Goal: Use online tool/utility: Utilize a website feature to perform a specific function

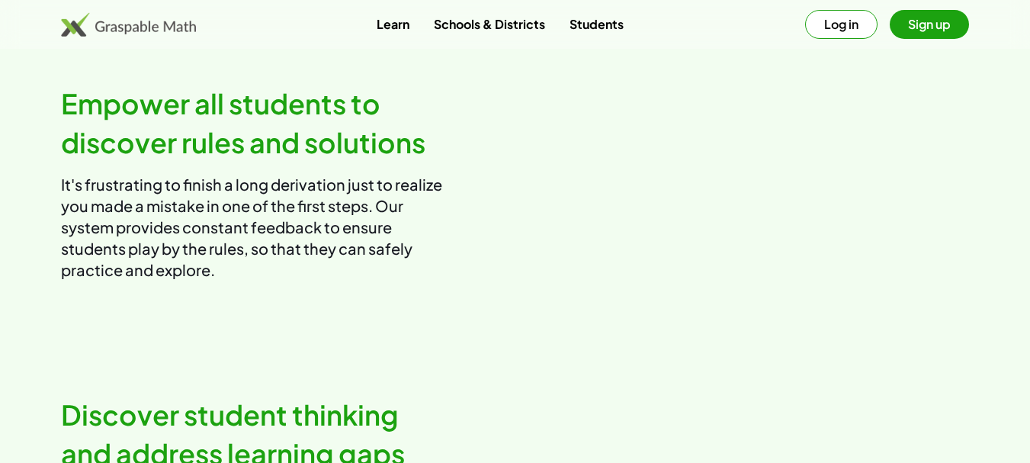
scroll to position [1005, 0]
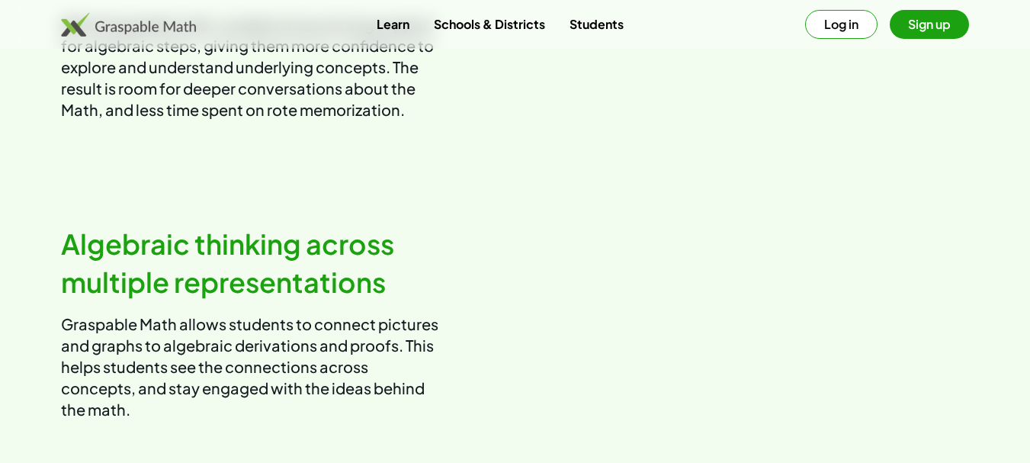
click at [604, 19] on link "Students" at bounding box center [597, 24] width 79 height 28
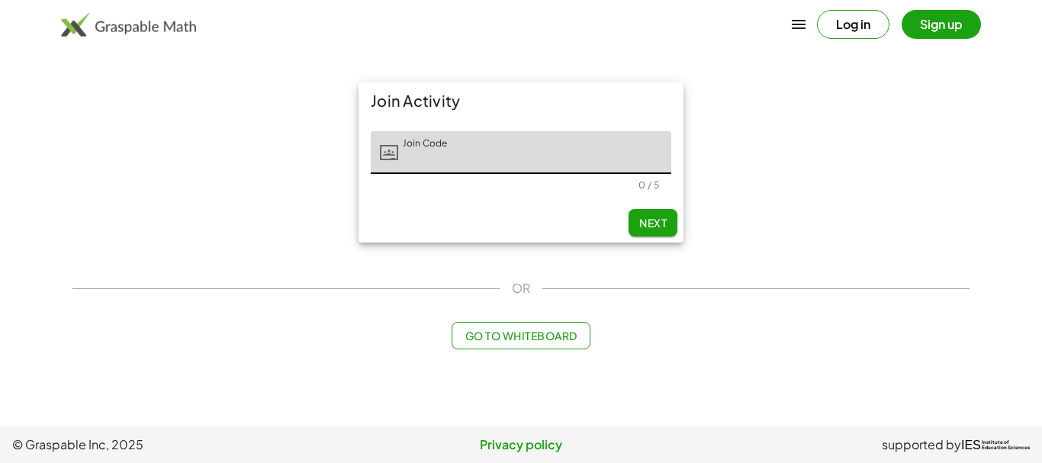
click at [418, 159] on input "Join Code" at bounding box center [534, 152] width 273 height 43
click at [390, 152] on icon at bounding box center [389, 152] width 18 height 18
click at [403, 156] on input "Join Code" at bounding box center [534, 152] width 273 height 43
click at [639, 217] on span "Next" at bounding box center [652, 223] width 27 height 14
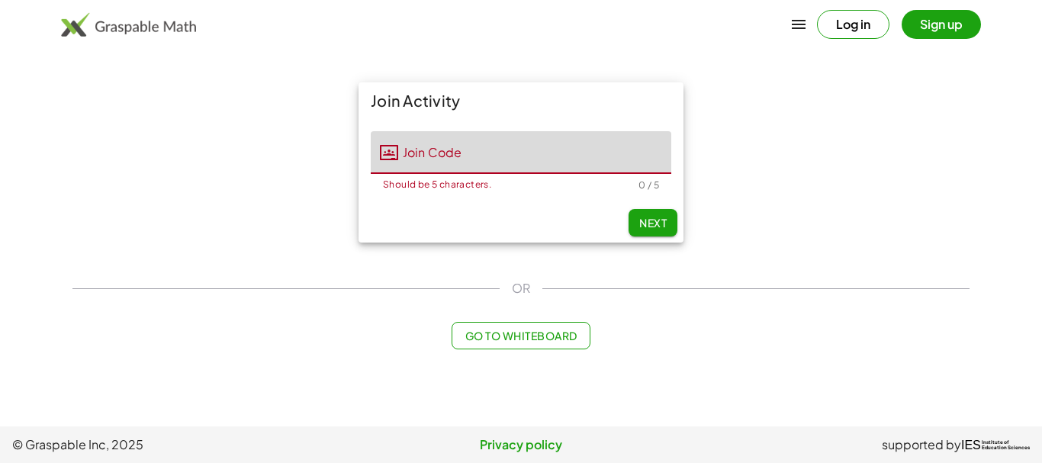
click at [423, 158] on input "Join Code" at bounding box center [534, 152] width 273 height 43
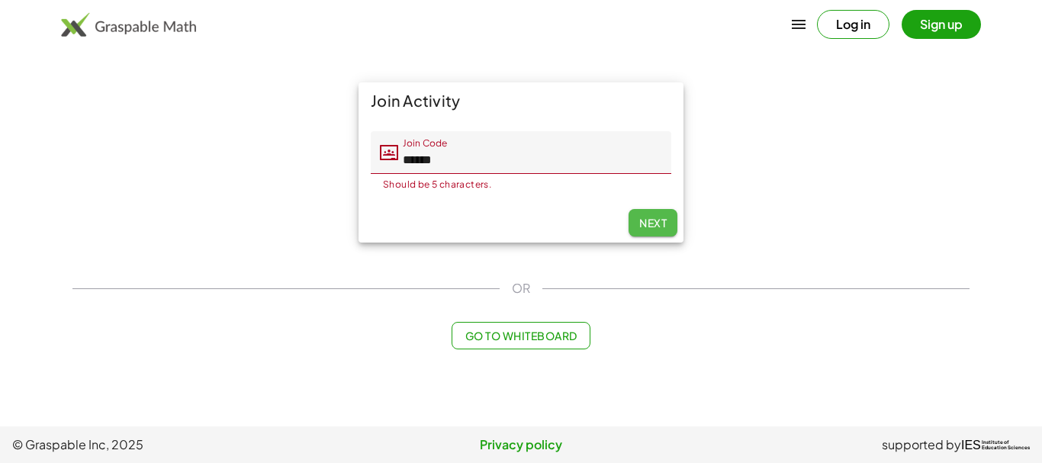
click at [649, 215] on button "Next" at bounding box center [652, 222] width 49 height 27
type input "******"
click at [648, 222] on span "Next" at bounding box center [652, 223] width 27 height 14
click at [759, 147] on div "Join Activity Join Code Join Code ****** Should be 5 characters. 6 / 5 Next" at bounding box center [520, 162] width 915 height 178
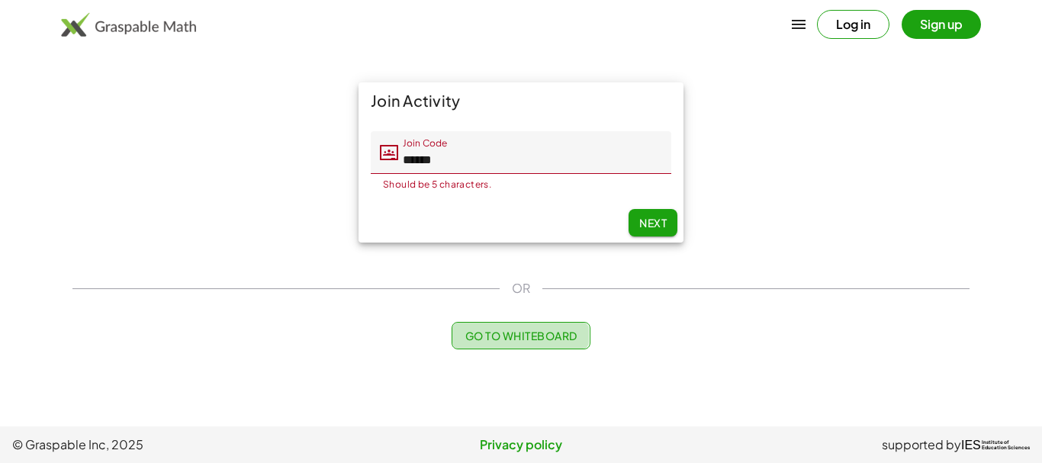
click at [545, 333] on span "Go to Whiteboard" at bounding box center [520, 336] width 112 height 14
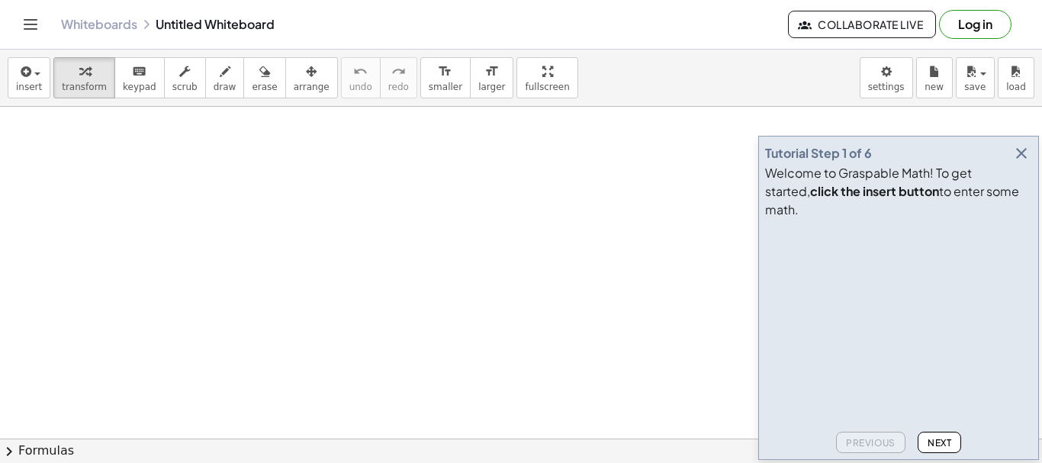
click at [1024, 162] on icon "button" at bounding box center [1021, 153] width 18 height 18
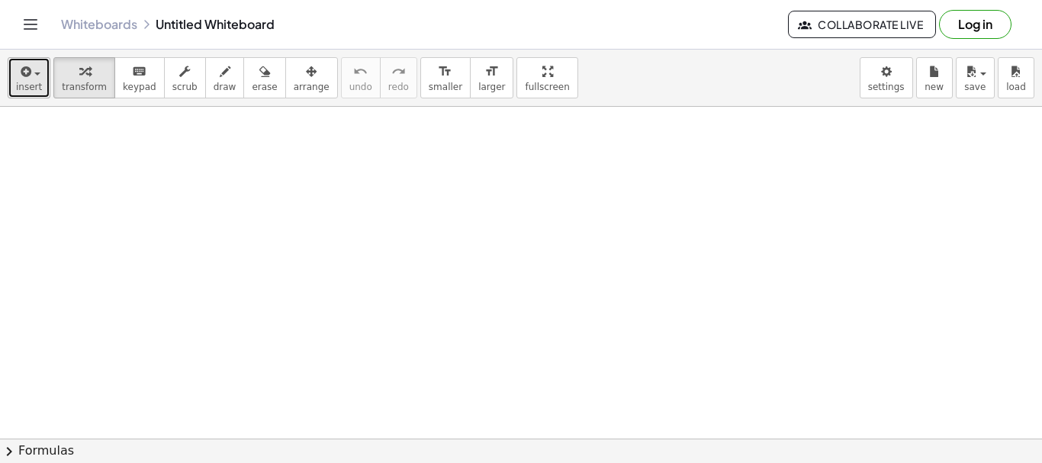
click at [31, 80] on button "insert" at bounding box center [29, 77] width 43 height 41
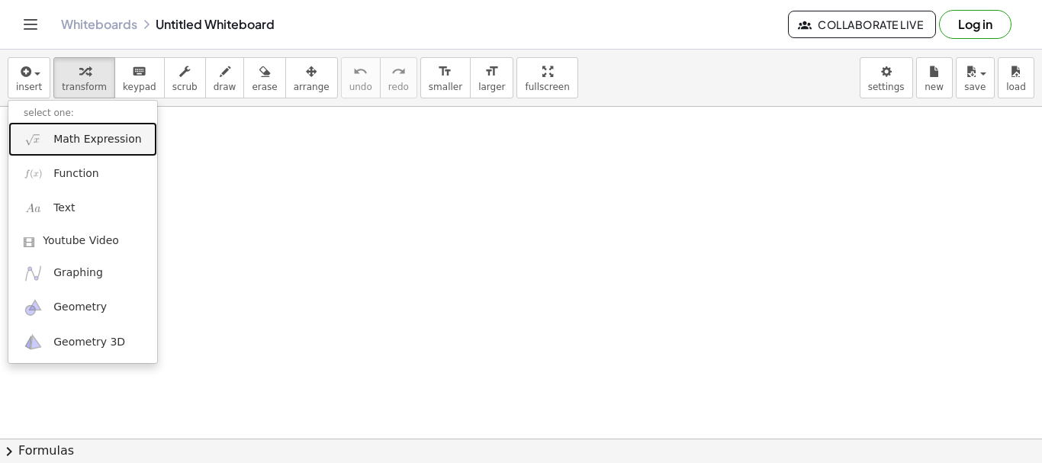
click at [80, 140] on span "Math Expression" at bounding box center [97, 139] width 88 height 15
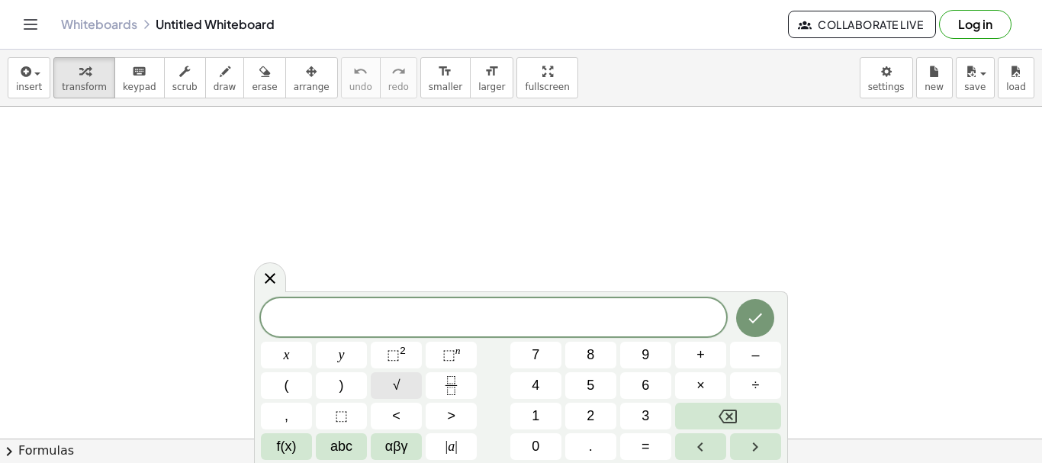
click at [397, 384] on span "√" at bounding box center [397, 385] width 8 height 21
click at [399, 389] on span "√" at bounding box center [397, 385] width 8 height 21
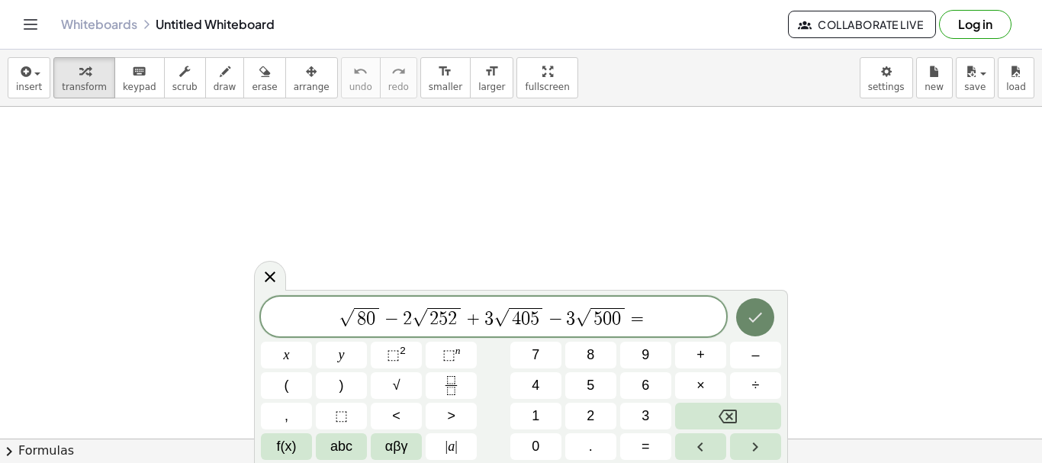
click at [745, 318] on button "Done" at bounding box center [755, 317] width 38 height 38
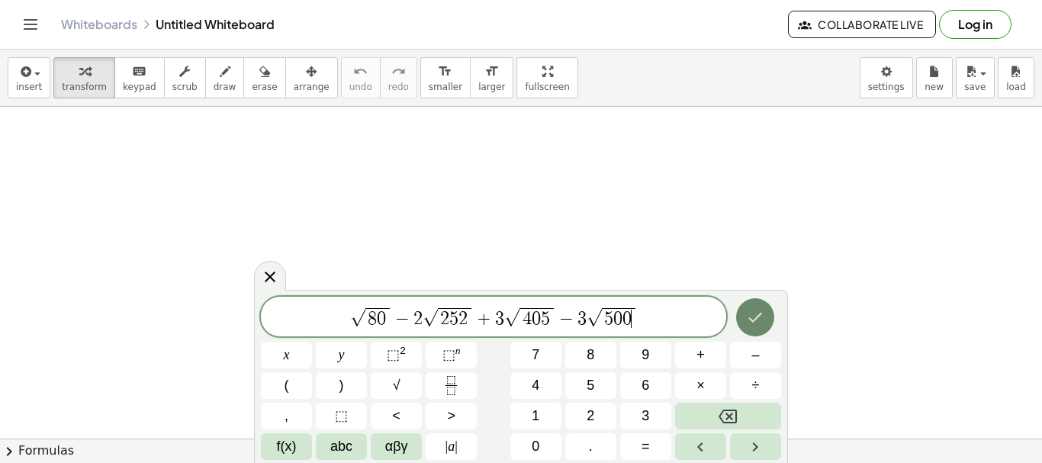
click at [753, 322] on icon "Done" at bounding box center [756, 318] width 14 height 10
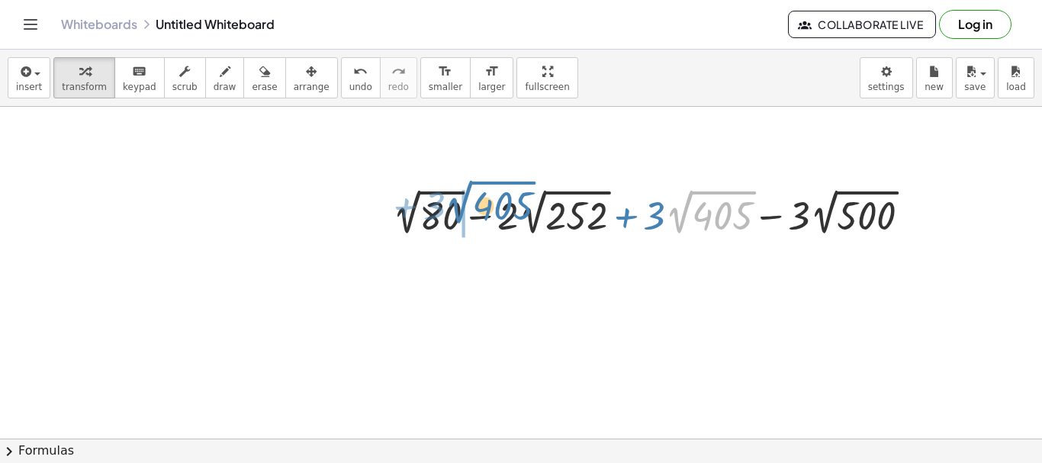
drag, startPoint x: 687, startPoint y: 220, endPoint x: 445, endPoint y: 208, distance: 242.0
click at [445, 208] on div at bounding box center [657, 213] width 545 height 56
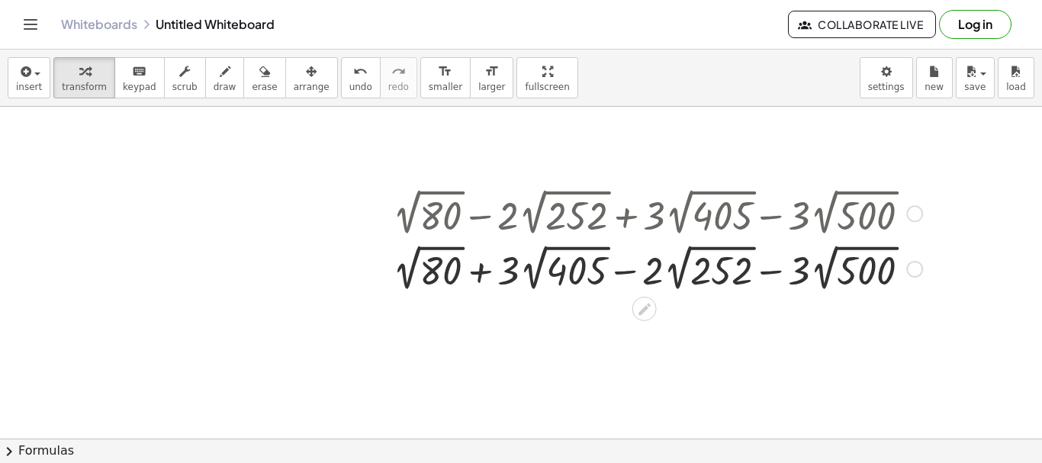
drag, startPoint x: 602, startPoint y: 266, endPoint x: 715, endPoint y: 286, distance: 114.6
drag, startPoint x: 715, startPoint y: 286, endPoint x: 752, endPoint y: 313, distance: 45.9
click at [220, 80] on icon "button" at bounding box center [225, 72] width 11 height 18
drag, startPoint x: 600, startPoint y: 269, endPoint x: 513, endPoint y: 279, distance: 88.3
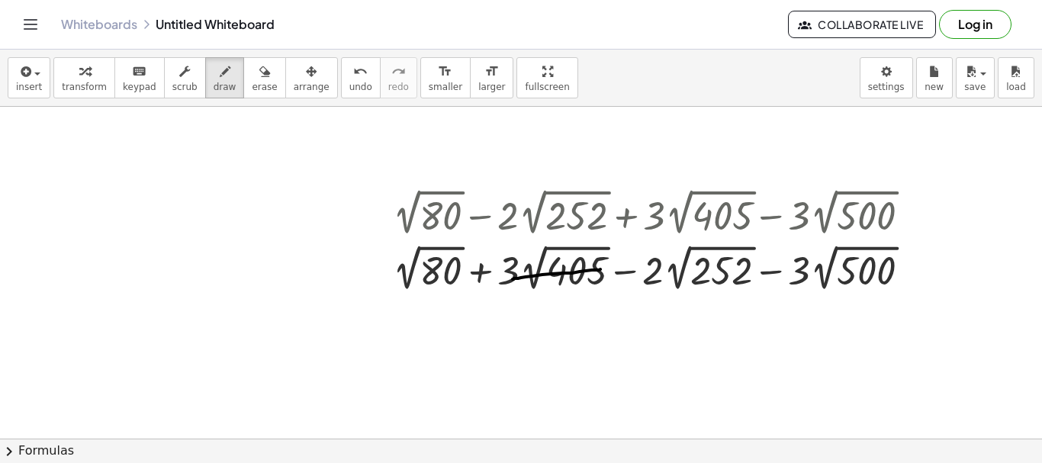
drag, startPoint x: 250, startPoint y: 73, endPoint x: 445, endPoint y: 207, distance: 236.9
click at [252, 76] on div "button" at bounding box center [264, 71] width 25 height 18
drag, startPoint x: 508, startPoint y: 272, endPoint x: 635, endPoint y: 267, distance: 126.7
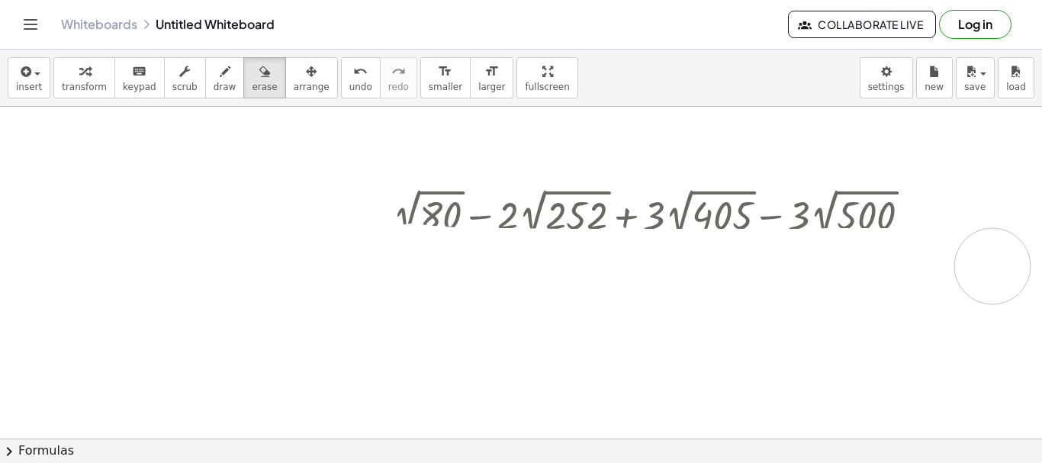
drag, startPoint x: 413, startPoint y: 262, endPoint x: 993, endPoint y: 266, distance: 580.4
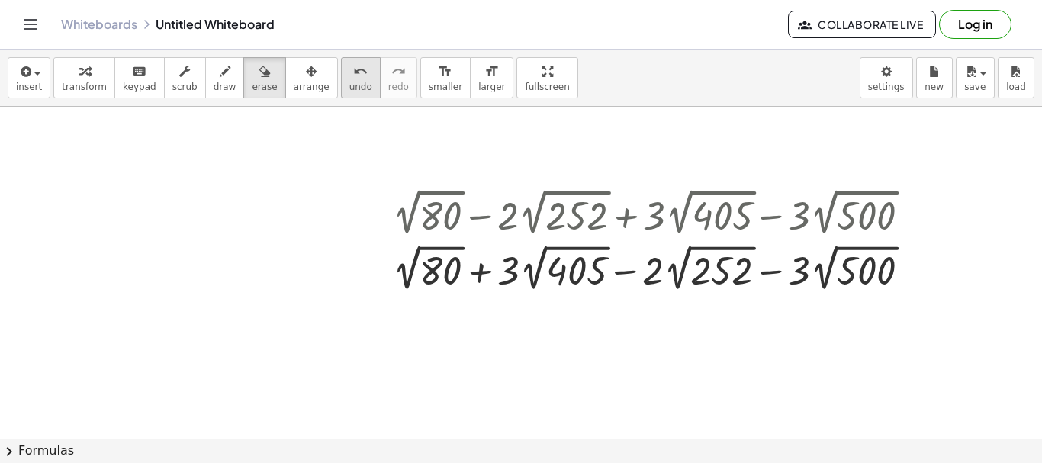
click at [345, 86] on button "undo undo" at bounding box center [361, 77] width 40 height 41
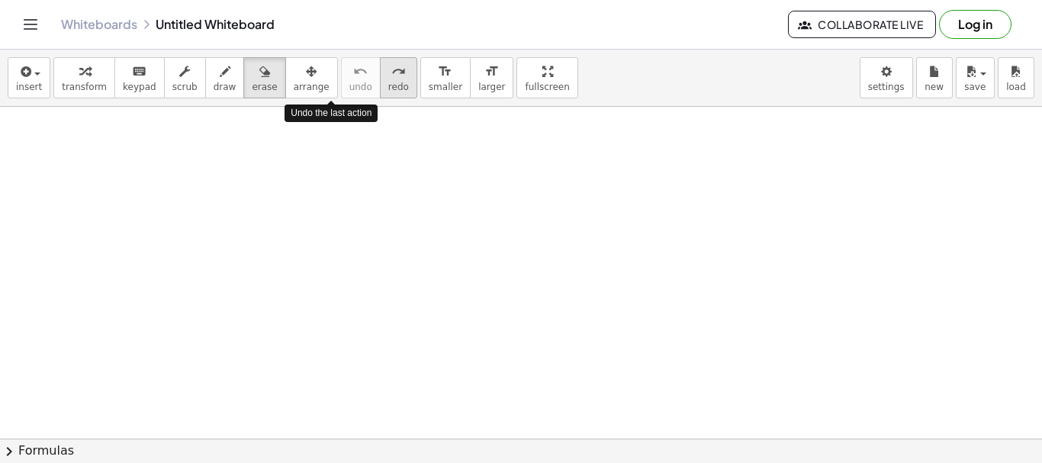
click at [388, 82] on span "redo" at bounding box center [398, 87] width 21 height 11
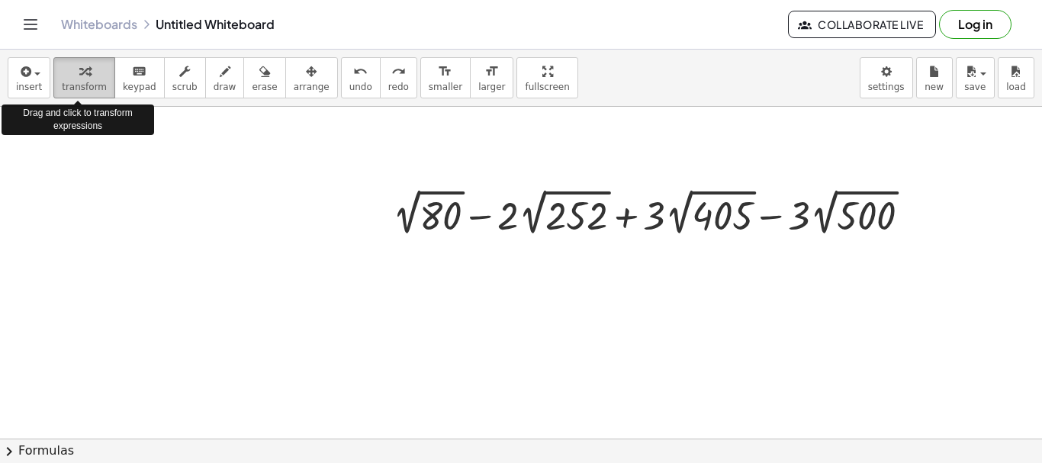
click at [80, 75] on icon "button" at bounding box center [84, 72] width 11 height 18
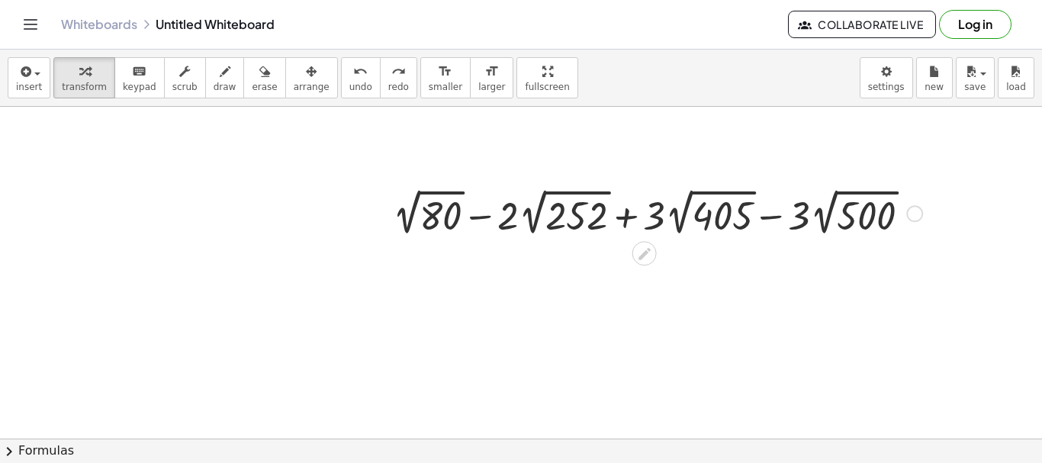
click at [430, 214] on div at bounding box center [657, 213] width 545 height 56
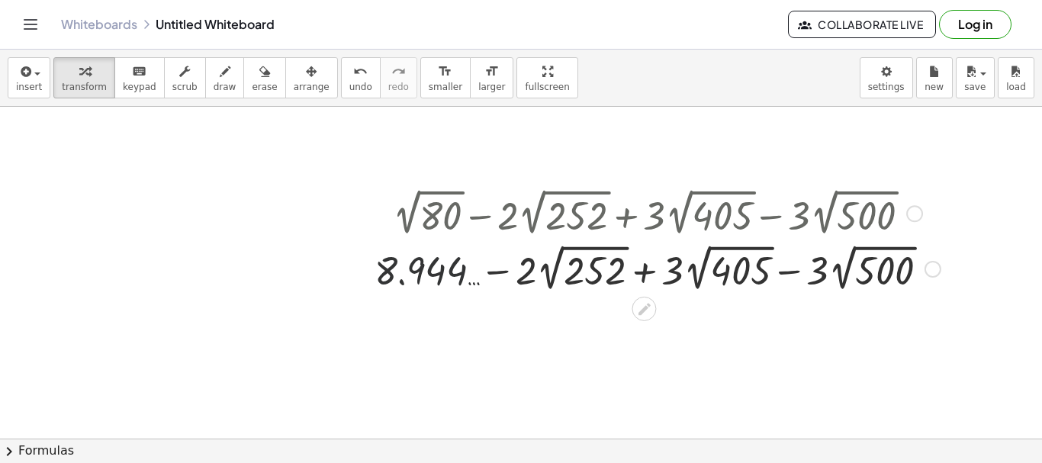
click at [440, 274] on div at bounding box center [657, 268] width 581 height 56
click at [439, 273] on div at bounding box center [657, 268] width 581 height 56
drag, startPoint x: 439, startPoint y: 273, endPoint x: 434, endPoint y: 291, distance: 18.1
click at [434, 291] on div at bounding box center [657, 268] width 581 height 56
drag, startPoint x: 429, startPoint y: 265, endPoint x: 431, endPoint y: 328, distance: 62.6
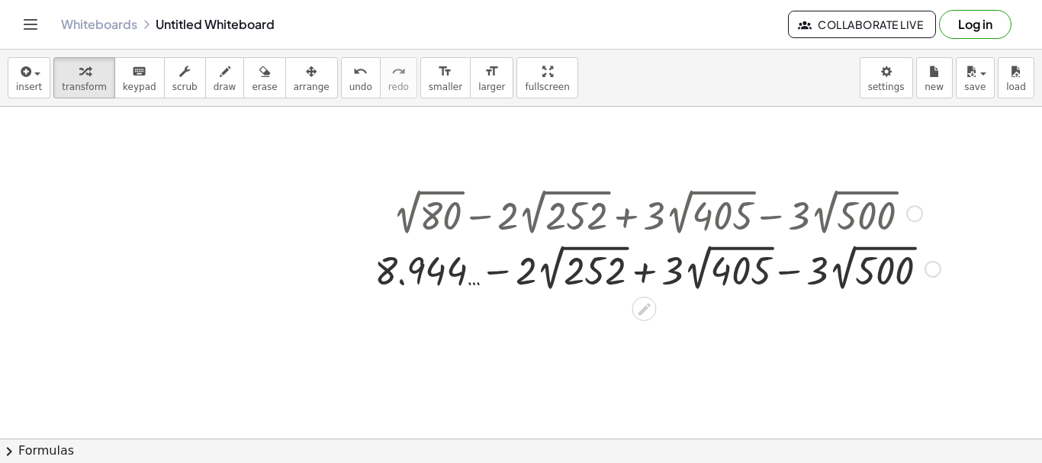
click at [441, 201] on div at bounding box center [657, 213] width 581 height 56
click at [441, 214] on div at bounding box center [657, 213] width 581 height 56
click at [599, 258] on div at bounding box center [657, 268] width 581 height 56
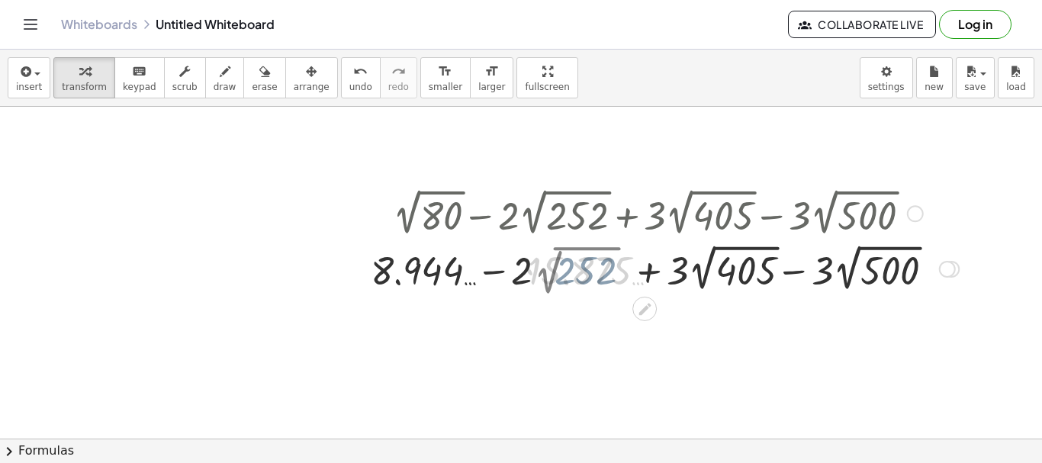
click at [599, 262] on div at bounding box center [657, 268] width 617 height 56
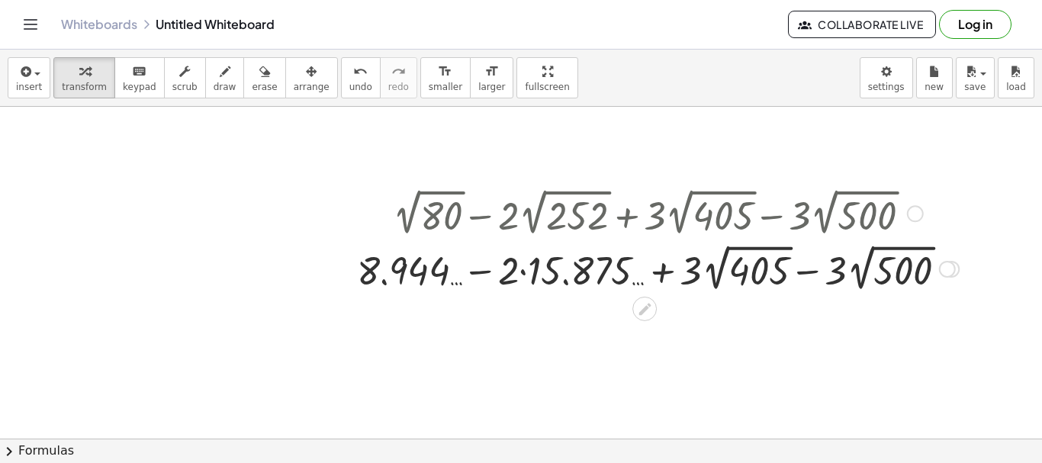
click at [745, 268] on div at bounding box center [657, 268] width 617 height 56
click at [745, 268] on div at bounding box center [657, 268] width 655 height 56
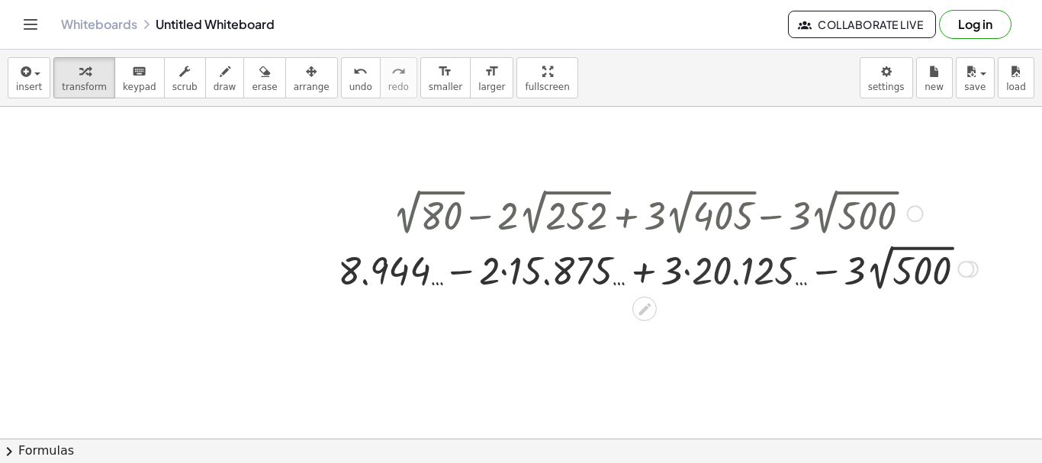
click at [889, 265] on div at bounding box center [657, 268] width 655 height 56
click at [889, 265] on div at bounding box center [657, 268] width 699 height 52
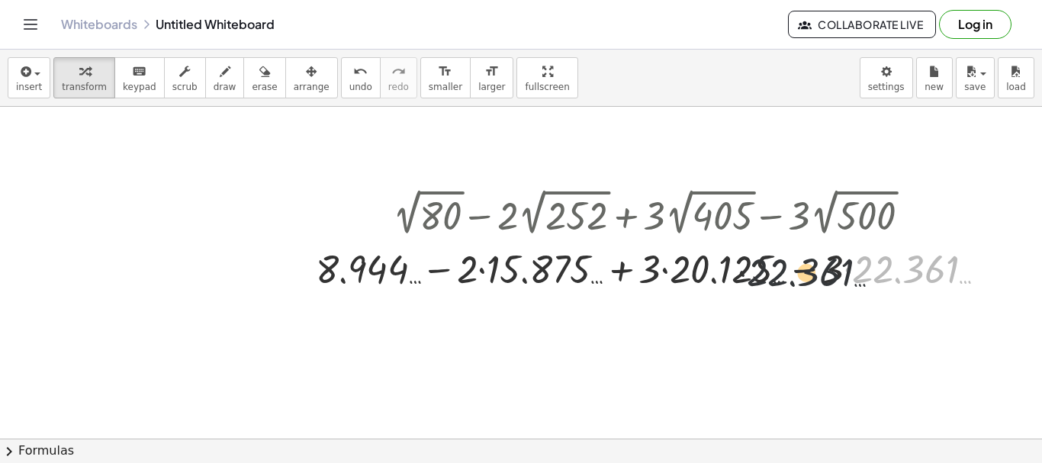
drag, startPoint x: 843, startPoint y: 273, endPoint x: 728, endPoint y: 275, distance: 114.4
click at [731, 275] on div at bounding box center [657, 268] width 699 height 52
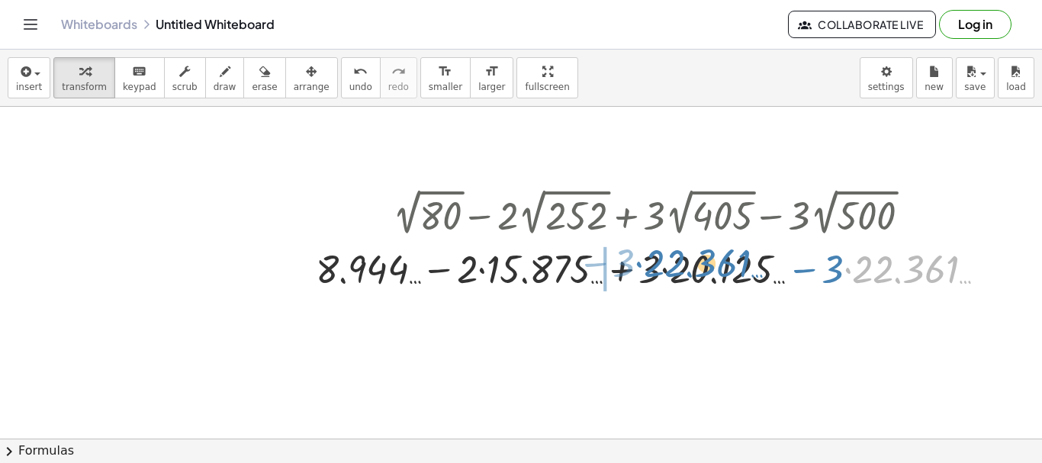
drag, startPoint x: 873, startPoint y: 276, endPoint x: 654, endPoint y: 270, distance: 219.0
click at [654, 270] on div at bounding box center [657, 268] width 699 height 52
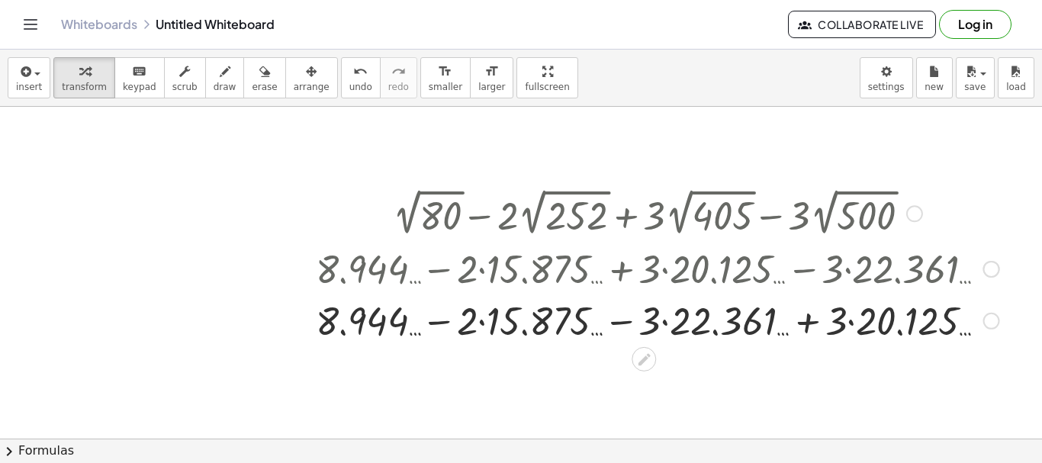
drag, startPoint x: 889, startPoint y: 276, endPoint x: 510, endPoint y: 286, distance: 378.4
click at [524, 286] on div at bounding box center [657, 268] width 699 height 52
drag, startPoint x: 569, startPoint y: 323, endPoint x: 742, endPoint y: 323, distance: 173.1
click at [729, 323] on div at bounding box center [657, 320] width 699 height 52
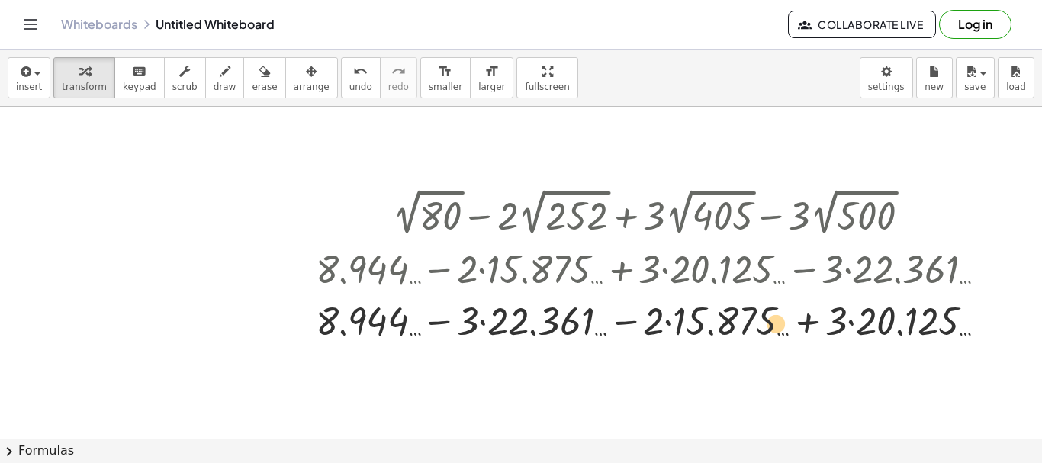
drag, startPoint x: 866, startPoint y: 320, endPoint x: 551, endPoint y: 318, distance: 315.8
click at [599, 318] on div at bounding box center [657, 320] width 699 height 52
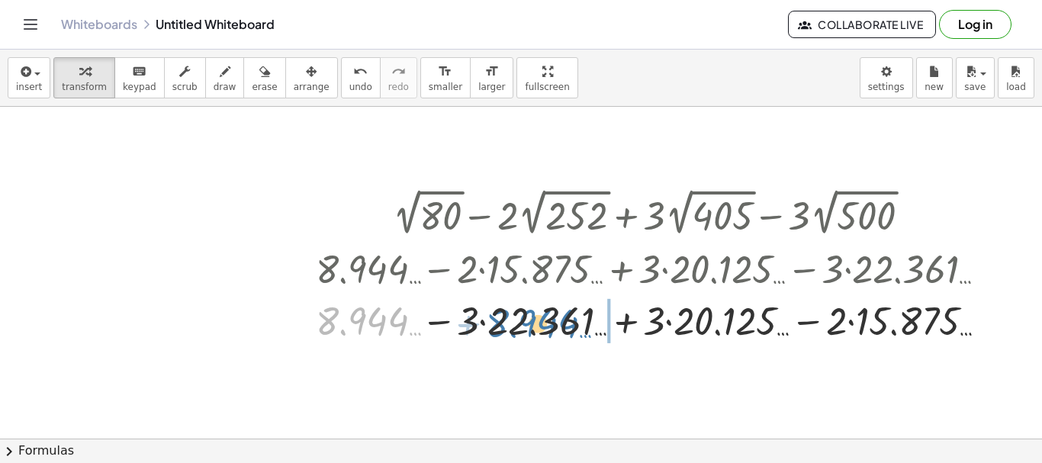
drag, startPoint x: 415, startPoint y: 316, endPoint x: 554, endPoint y: 316, distance: 139.6
click at [554, 316] on div at bounding box center [657, 320] width 699 height 52
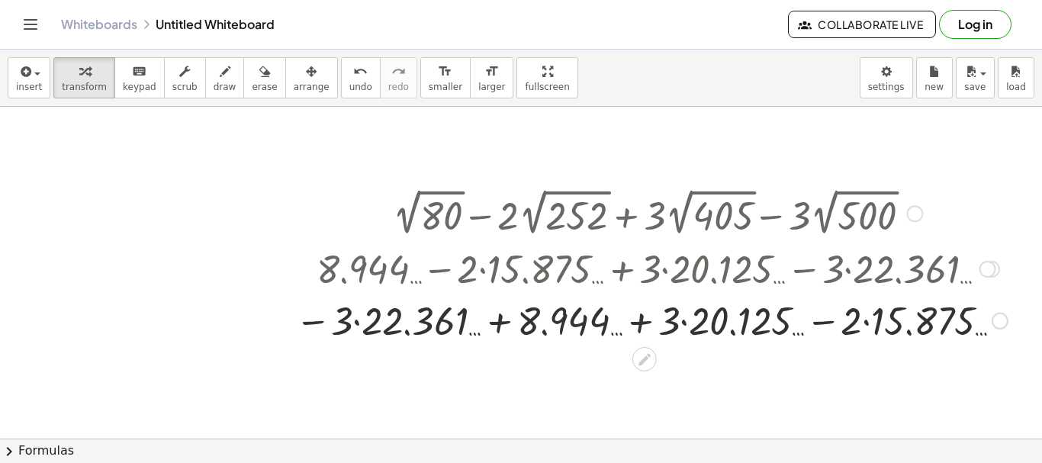
click at [721, 324] on div at bounding box center [652, 320] width 728 height 52
click at [721, 324] on div at bounding box center [653, 320] width 707 height 52
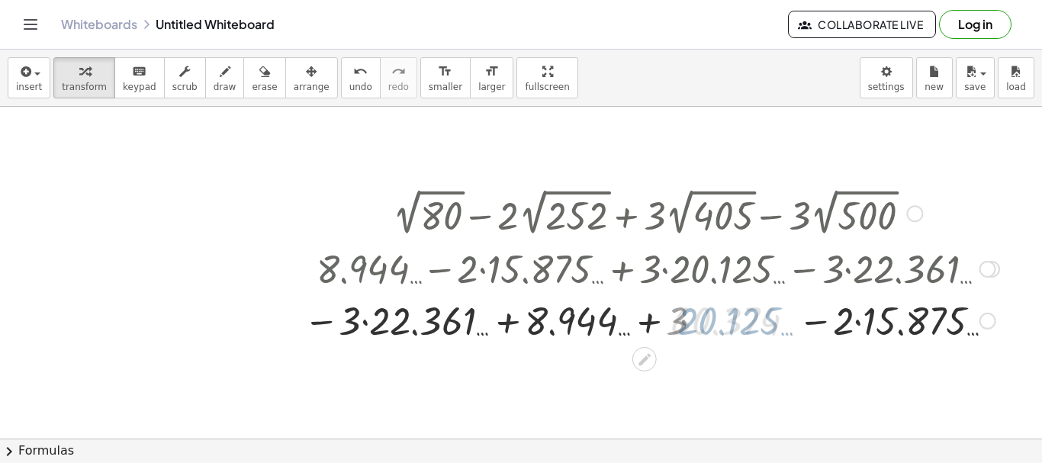
click at [722, 324] on div at bounding box center [652, 320] width 728 height 52
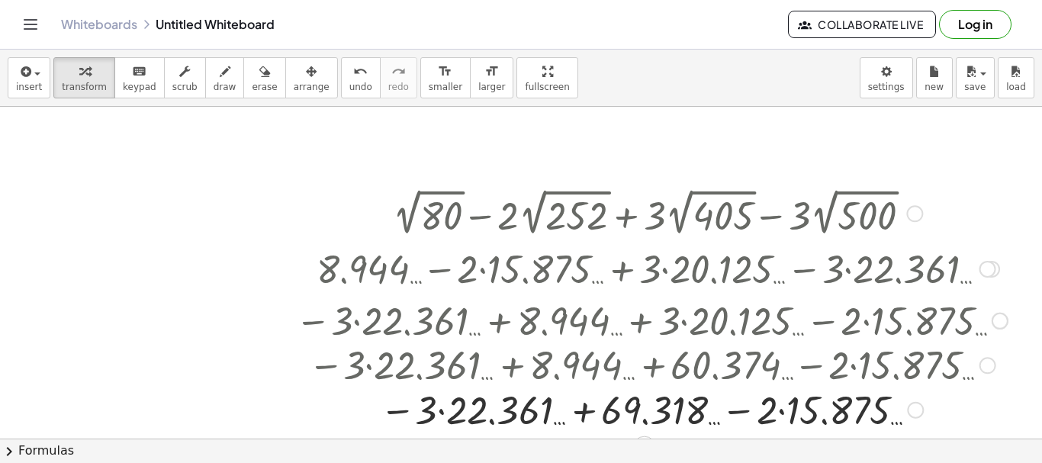
click at [644, 214] on div "+ 2 √ 80 − · 2 · 2 √ 252 + · 3 · 2 √ 405 − · 3 · 2 √ 500 + 8.944 … − · 2 · 2 √ …" at bounding box center [644, 214] width 0 height 0
click at [722, 326] on div at bounding box center [652, 320] width 728 height 52
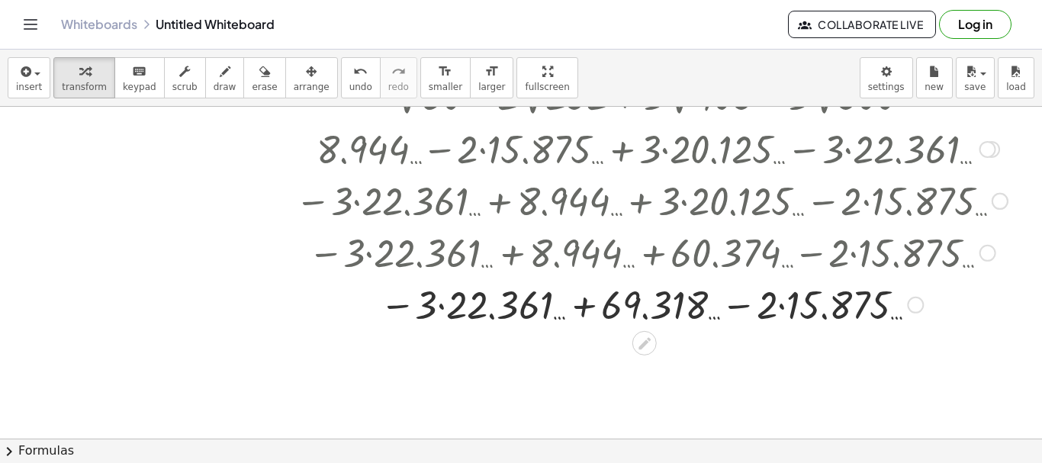
scroll to position [229, 0]
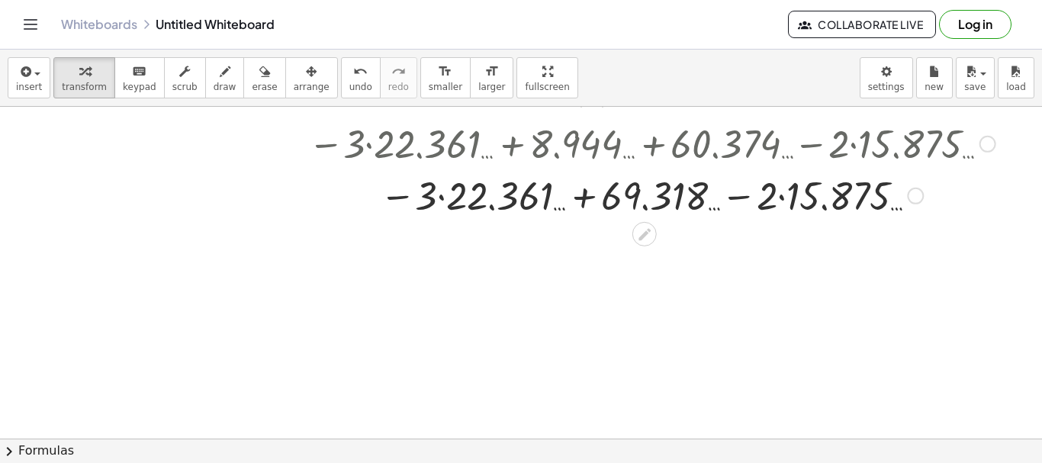
click at [671, 190] on div at bounding box center [652, 195] width 728 height 52
click at [810, 193] on div at bounding box center [652, 195] width 728 height 52
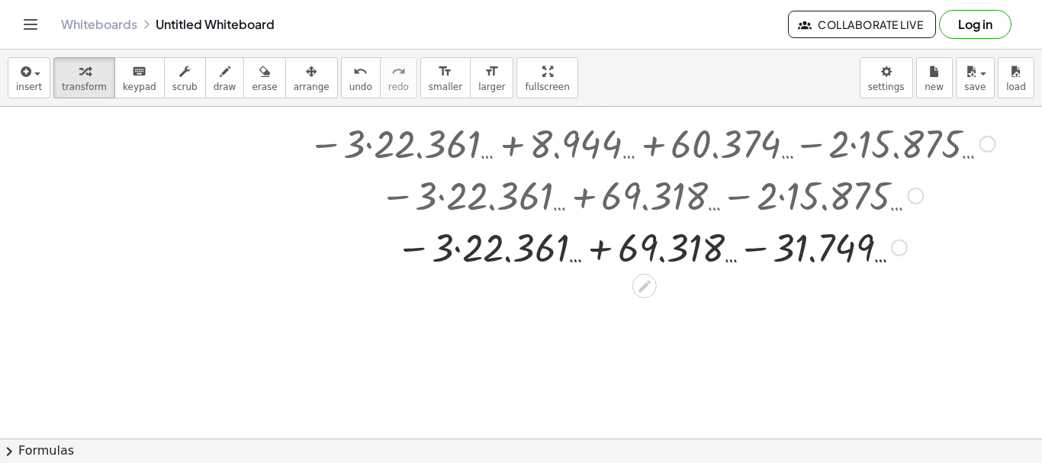
click at [520, 246] on div at bounding box center [652, 246] width 728 height 52
click at [520, 246] on div at bounding box center [652, 246] width 728 height 50
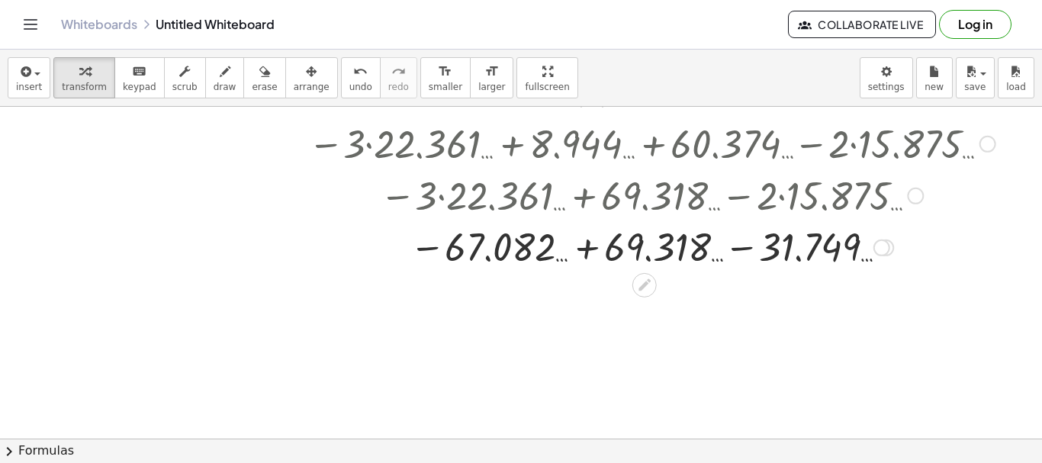
click at [767, 254] on div at bounding box center [652, 246] width 728 height 50
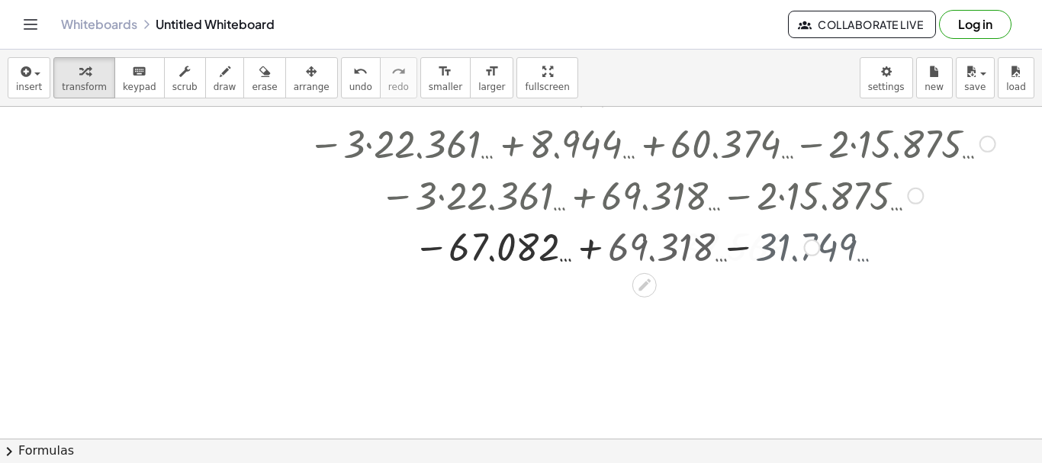
click at [767, 254] on div at bounding box center [652, 246] width 728 height 50
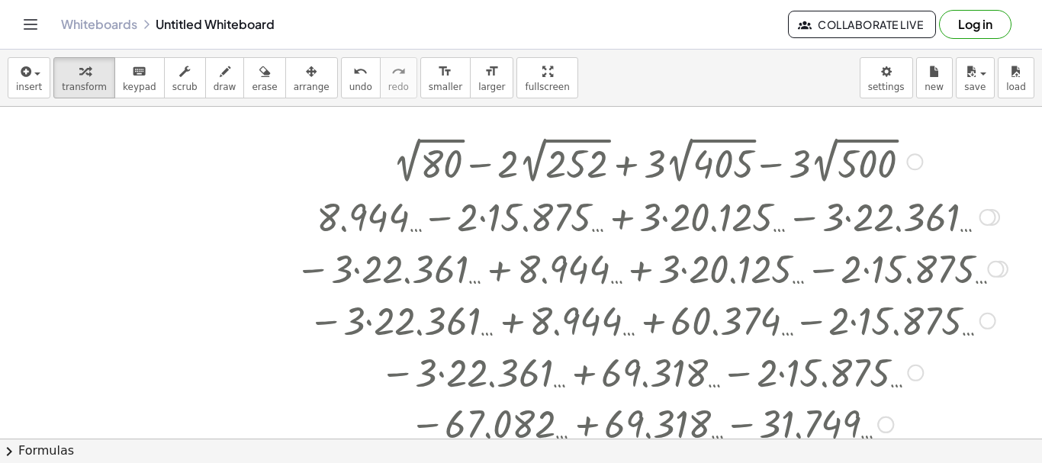
scroll to position [0, 0]
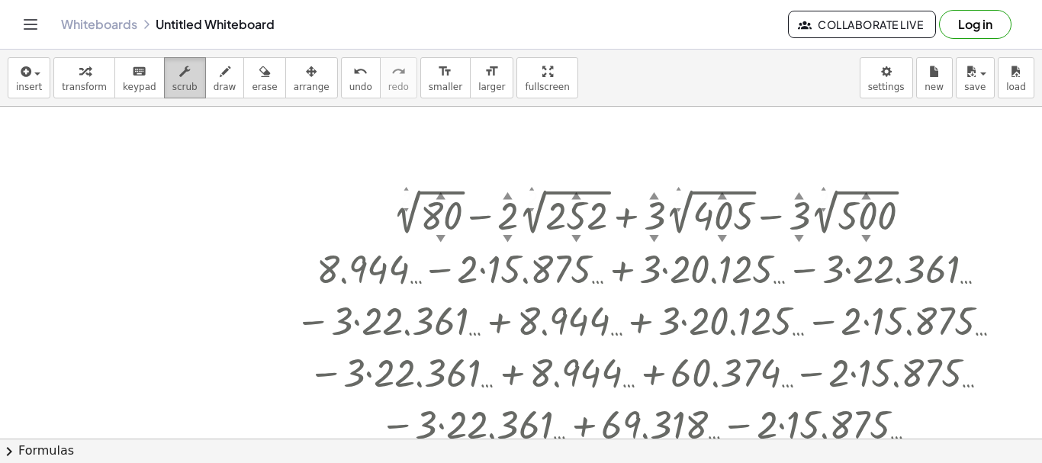
click at [176, 82] on span "scrub" at bounding box center [184, 87] width 25 height 11
click at [442, 233] on div "▼" at bounding box center [440, 238] width 10 height 14
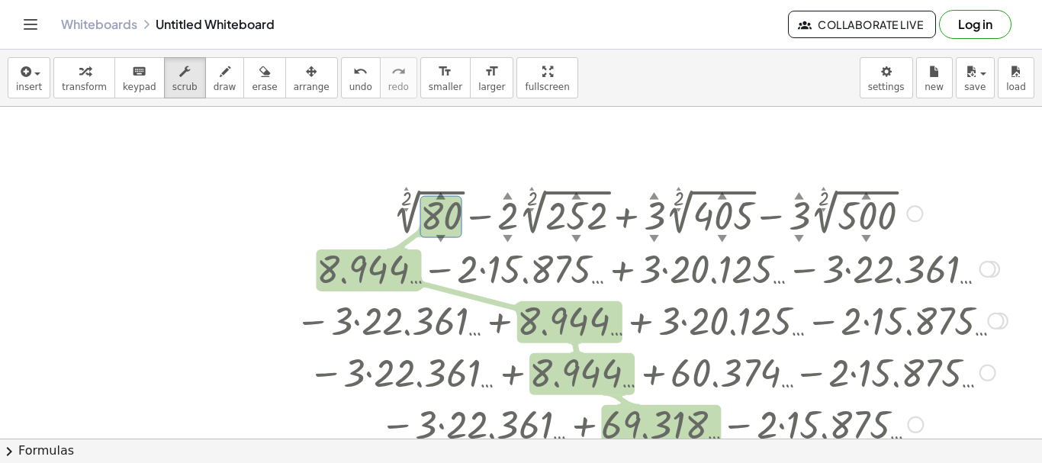
click at [442, 235] on div "▼" at bounding box center [440, 238] width 10 height 14
click at [509, 197] on div "▲" at bounding box center [508, 195] width 10 height 14
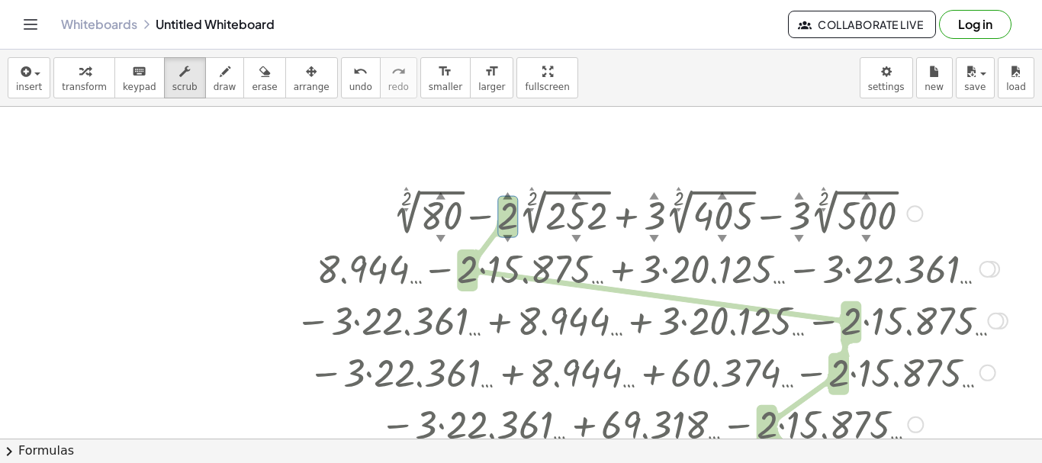
click at [574, 234] on div "▼" at bounding box center [576, 238] width 10 height 14
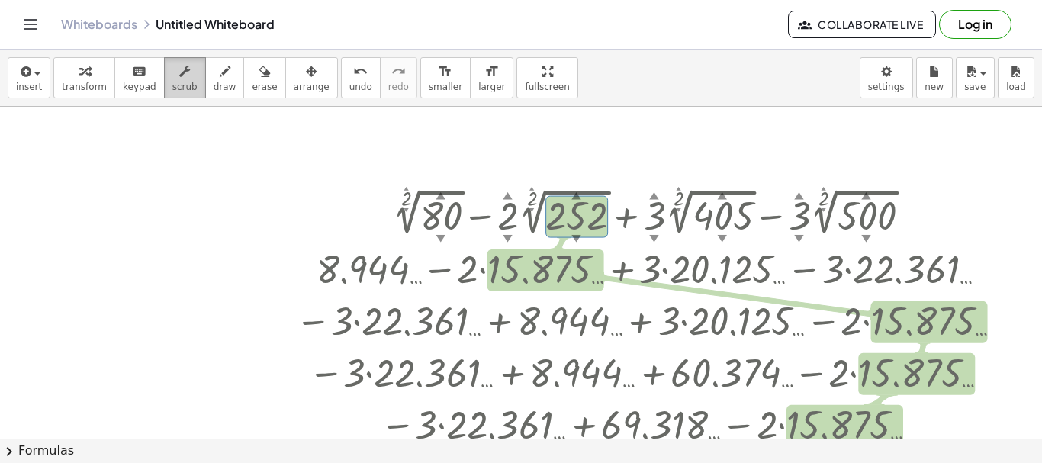
click at [172, 84] on span "scrub" at bounding box center [184, 87] width 25 height 11
click at [38, 84] on span "insert" at bounding box center [29, 87] width 26 height 11
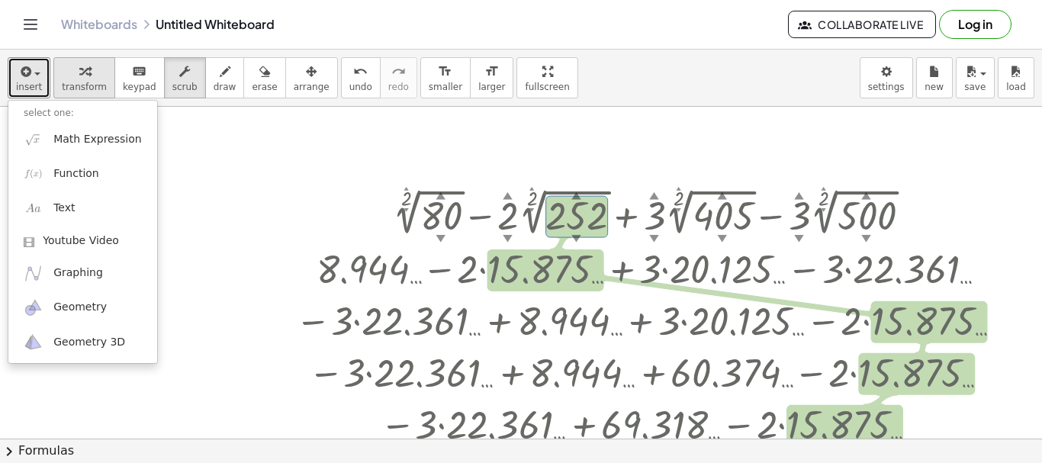
click at [95, 72] on div "button" at bounding box center [84, 71] width 45 height 18
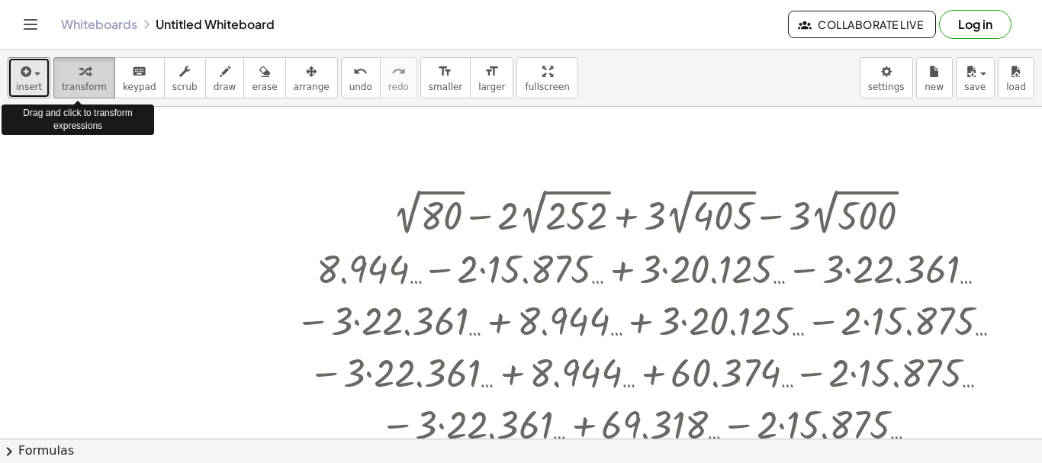
click at [94, 90] on span "transform" at bounding box center [84, 87] width 45 height 11
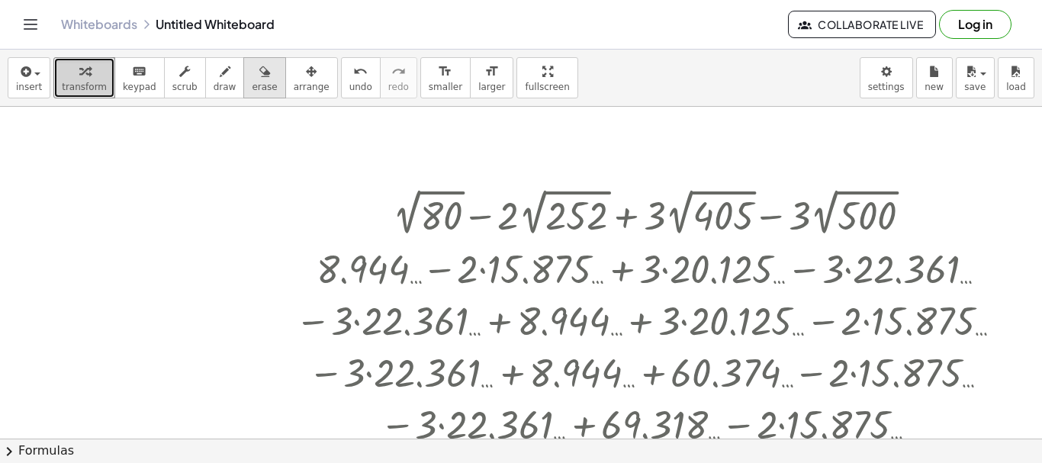
click at [253, 73] on div "button" at bounding box center [264, 71] width 25 height 18
drag, startPoint x: 249, startPoint y: 167, endPoint x: 831, endPoint y: 226, distance: 584.9
click at [829, 226] on div at bounding box center [521, 439] width 1042 height 664
click at [214, 82] on span "draw" at bounding box center [225, 87] width 23 height 11
drag, startPoint x: 255, startPoint y: 178, endPoint x: 278, endPoint y: 190, distance: 25.9
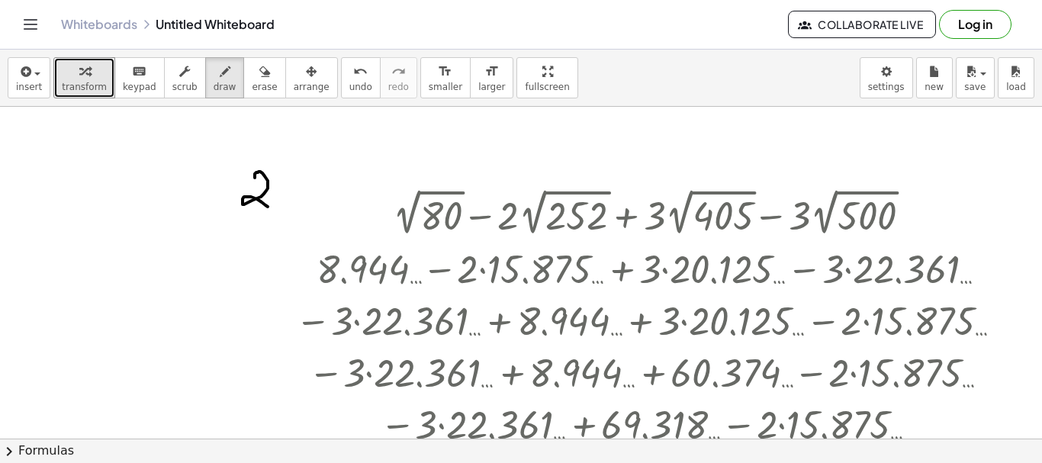
click at [277, 193] on div at bounding box center [521, 439] width 1042 height 664
drag, startPoint x: 286, startPoint y: 186, endPoint x: 307, endPoint y: 204, distance: 28.1
click at [307, 204] on div at bounding box center [521, 439] width 1042 height 664
drag, startPoint x: 299, startPoint y: 185, endPoint x: 295, endPoint y: 204, distance: 19.4
click at [295, 204] on div at bounding box center [521, 439] width 1042 height 664
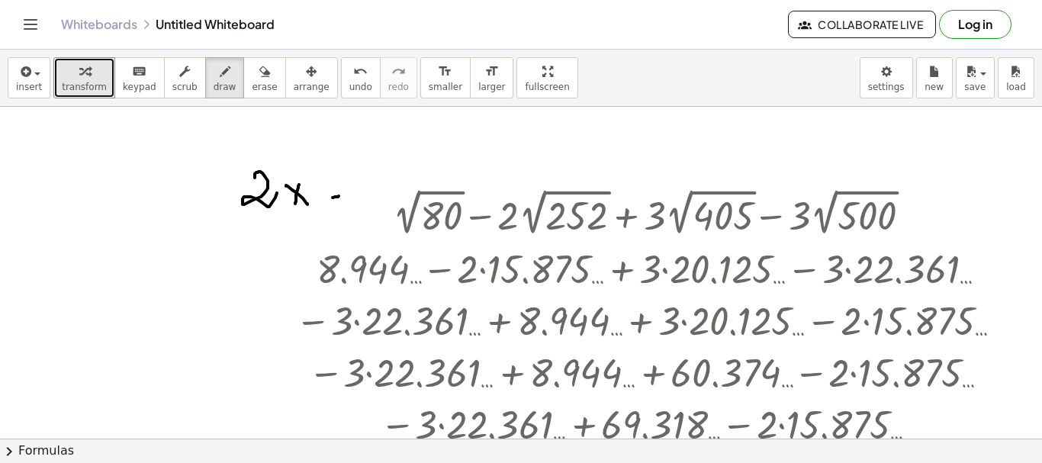
drag, startPoint x: 333, startPoint y: 198, endPoint x: 345, endPoint y: 194, distance: 12.8
click at [341, 196] on div at bounding box center [521, 439] width 1042 height 664
drag, startPoint x: 352, startPoint y: 180, endPoint x: 361, endPoint y: 189, distance: 12.9
click at [361, 189] on div at bounding box center [521, 439] width 1042 height 664
drag, startPoint x: 360, startPoint y: 177, endPoint x: 365, endPoint y: 198, distance: 21.3
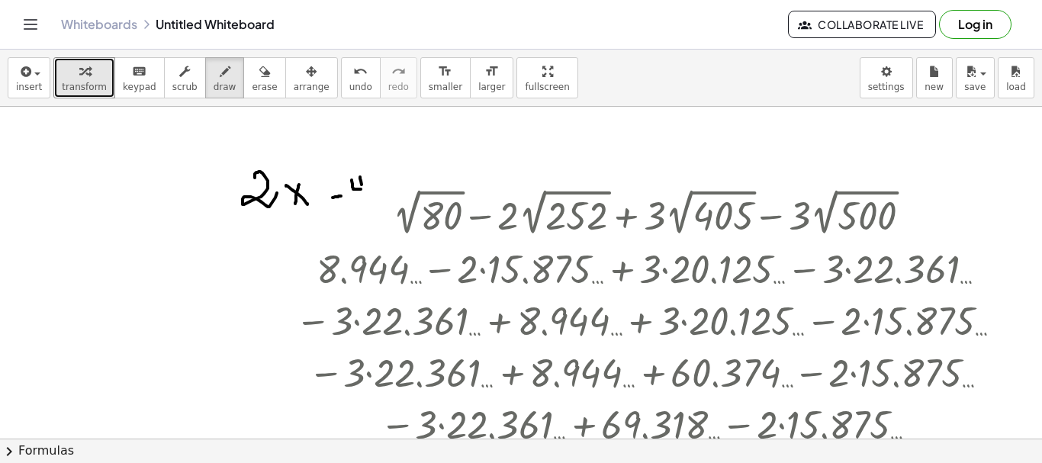
click at [365, 199] on div at bounding box center [521, 439] width 1042 height 664
drag, startPoint x: 368, startPoint y: 188, endPoint x: 380, endPoint y: 198, distance: 15.6
click at [380, 198] on div at bounding box center [521, 439] width 1042 height 664
drag, startPoint x: 378, startPoint y: 185, endPoint x: 374, endPoint y: 200, distance: 15.0
click at [374, 200] on div at bounding box center [521, 439] width 1042 height 664
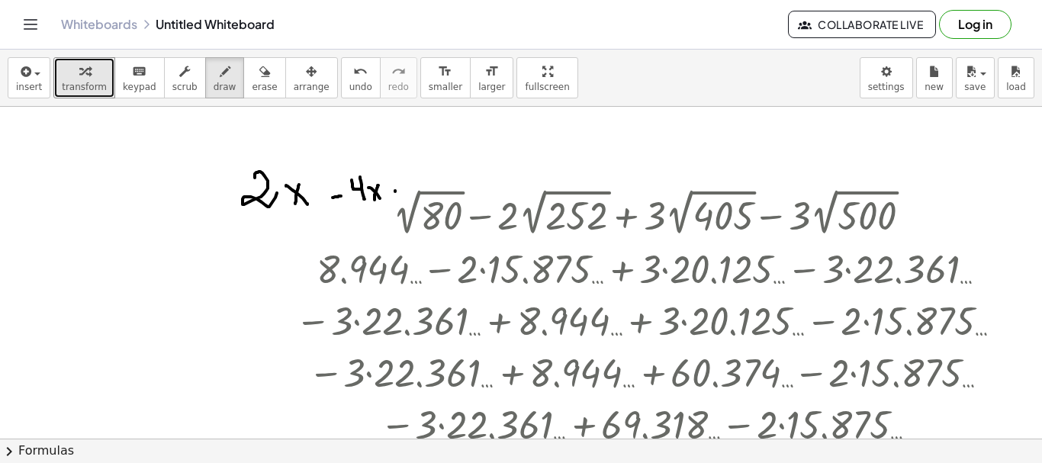
drag, startPoint x: 395, startPoint y: 191, endPoint x: 403, endPoint y: 190, distance: 7.8
click at [403, 190] on div at bounding box center [521, 439] width 1042 height 664
drag, startPoint x: 418, startPoint y: 178, endPoint x: 433, endPoint y: 183, distance: 15.9
click at [421, 195] on div at bounding box center [521, 439] width 1042 height 664
drag, startPoint x: 432, startPoint y: 182, endPoint x: 452, endPoint y: 190, distance: 21.2
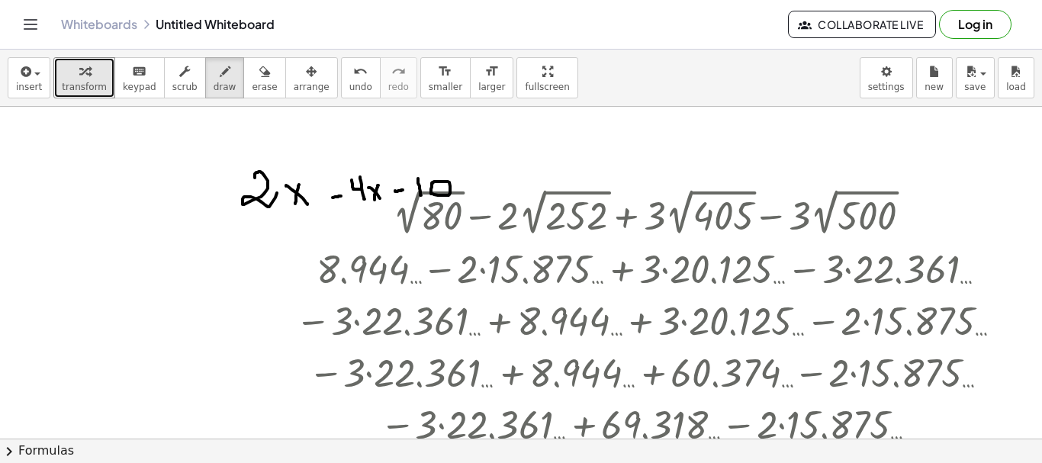
click at [434, 191] on div at bounding box center [521, 439] width 1042 height 664
drag, startPoint x: 496, startPoint y: 182, endPoint x: 641, endPoint y: 143, distance: 151.0
click at [641, 143] on div at bounding box center [521, 439] width 1042 height 664
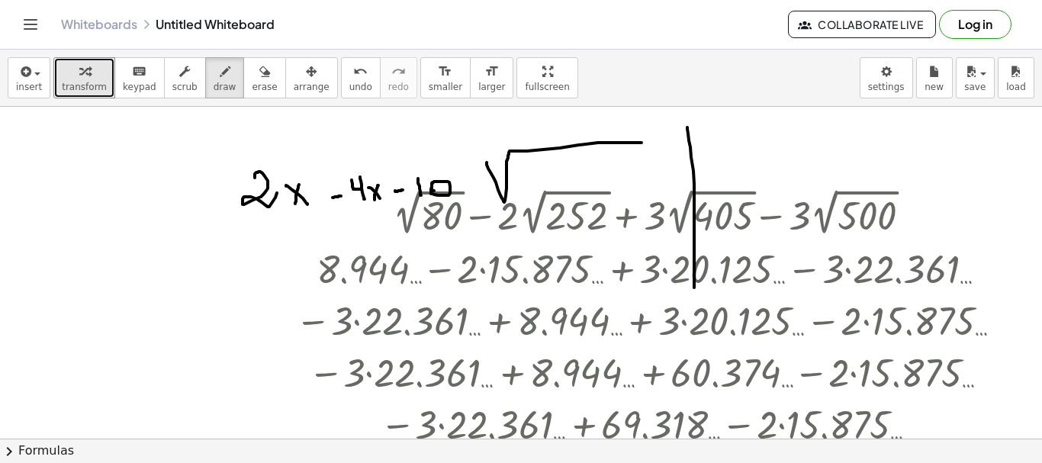
drag, startPoint x: 687, startPoint y: 127, endPoint x: 694, endPoint y: 297, distance: 169.5
click at [694, 297] on div at bounding box center [521, 439] width 1042 height 664
drag, startPoint x: 641, startPoint y: 215, endPoint x: 825, endPoint y: 214, distance: 183.8
click at [825, 214] on div at bounding box center [521, 439] width 1042 height 664
click at [139, 76] on div "keyboard" at bounding box center [140, 71] width 34 height 18
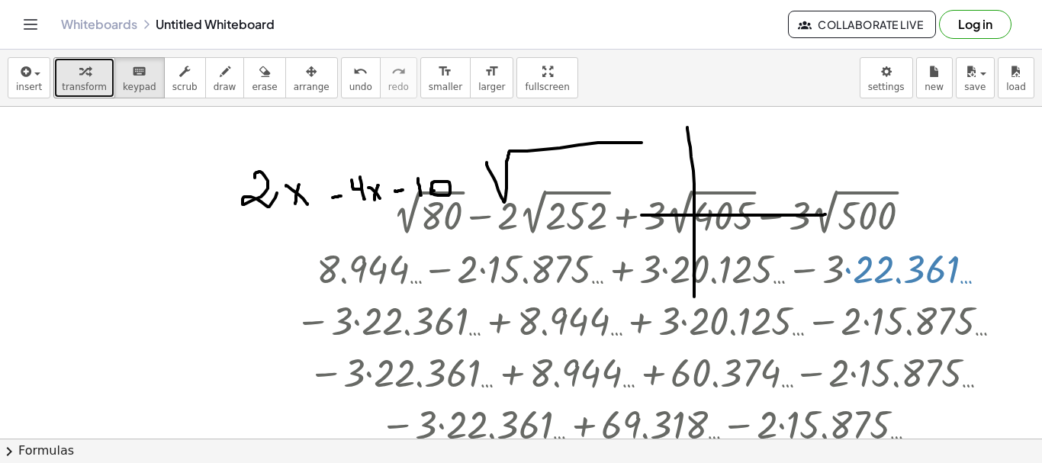
click at [124, 203] on div at bounding box center [521, 439] width 1042 height 664
click at [86, 199] on div at bounding box center [521, 439] width 1042 height 664
click at [133, 77] on icon "keyboard" at bounding box center [139, 72] width 14 height 18
click at [127, 221] on div at bounding box center [521, 439] width 1042 height 664
click at [132, 74] on icon "keyboard" at bounding box center [139, 72] width 14 height 18
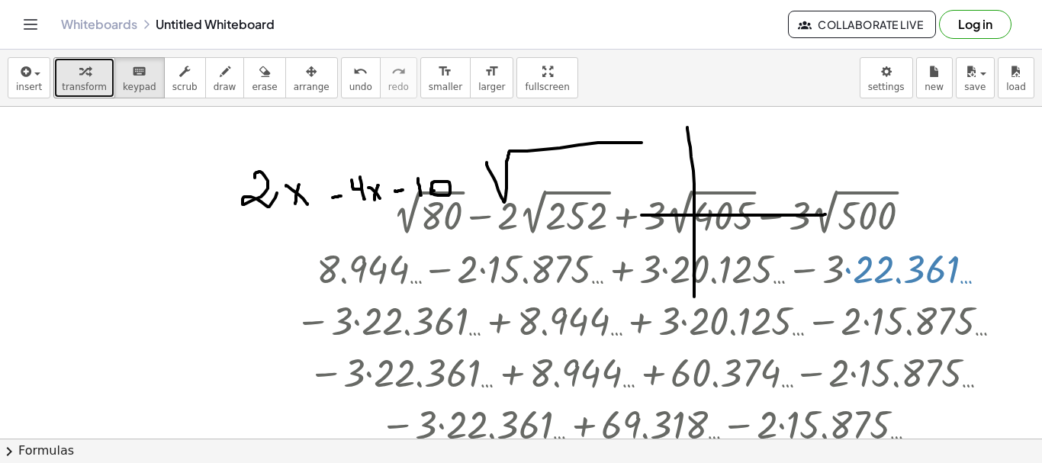
click at [73, 180] on div at bounding box center [521, 439] width 1042 height 664
drag, startPoint x: 87, startPoint y: 68, endPoint x: 97, endPoint y: 95, distance: 28.5
click at [88, 68] on div "button" at bounding box center [84, 71] width 45 height 18
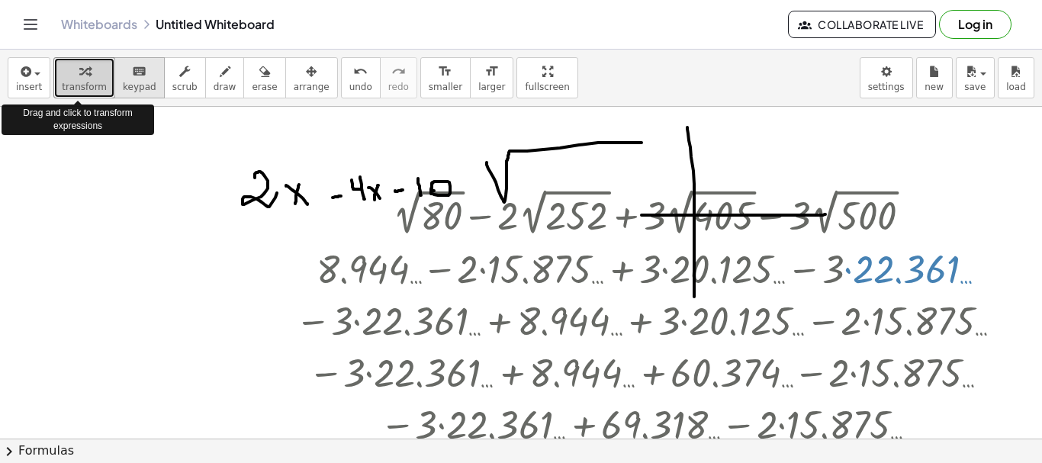
click at [132, 76] on icon "keyboard" at bounding box center [139, 72] width 14 height 18
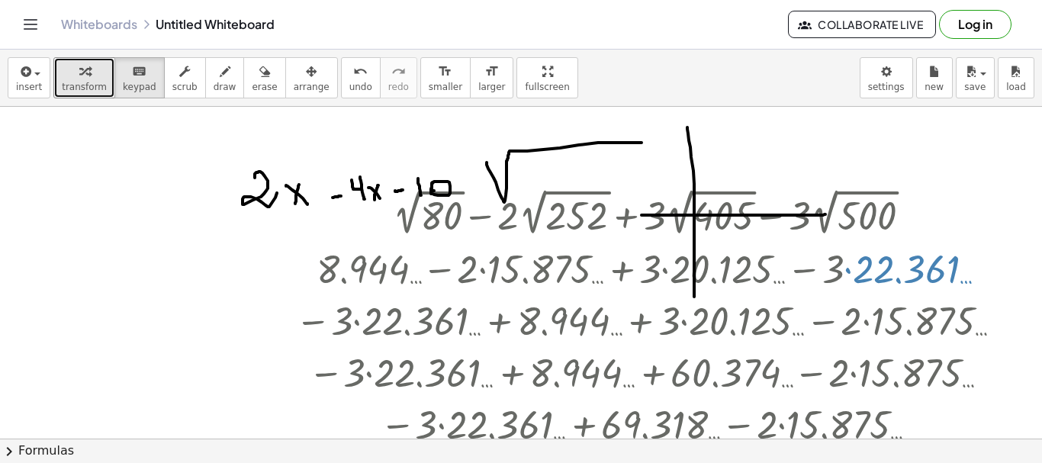
click at [66, 181] on div at bounding box center [521, 439] width 1042 height 664
drag, startPoint x: 524, startPoint y: 194, endPoint x: 150, endPoint y: 266, distance: 380.7
click at [150, 266] on div "+ 2 √ 80 − · 2 · 2 √ 252 + · 3 · 2 √ 405 − · 3 · 2 √ 500 + 8.944 … − · 2 · 2 √ …" at bounding box center [521, 439] width 1042 height 664
drag, startPoint x: 131, startPoint y: 203, endPoint x: 310, endPoint y: 156, distance: 185.2
click at [442, 265] on div "+ 2 √ 80 − · 2 · 2 √ 252 + · 3 · 2 √ 405 − · 3 · 2 √ 500 + 8.944 … − · 2 · 2 √ …" at bounding box center [521, 439] width 1042 height 664
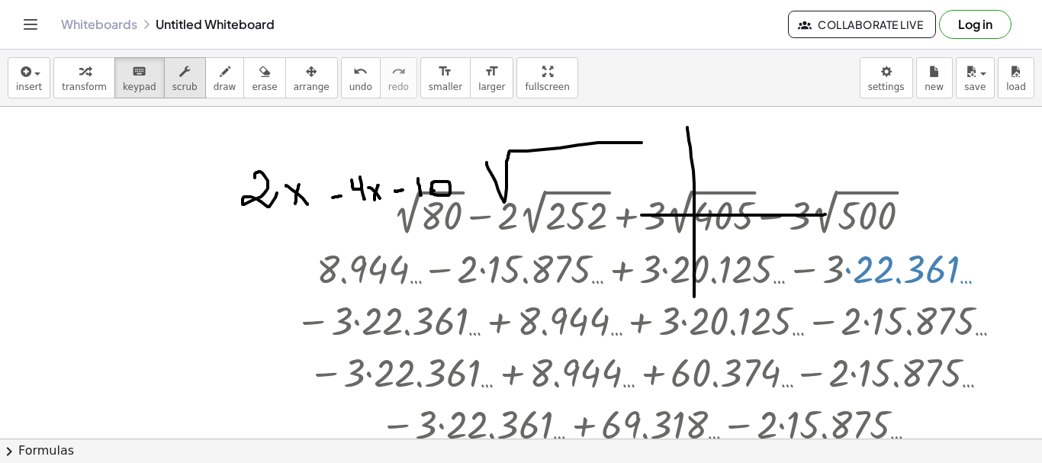
click at [172, 84] on span "scrub" at bounding box center [184, 87] width 25 height 11
click at [123, 84] on span "keypad" at bounding box center [140, 87] width 34 height 11
drag, startPoint x: 412, startPoint y: 76, endPoint x: 394, endPoint y: 92, distance: 23.8
click at [438, 77] on icon "format_size" at bounding box center [445, 72] width 14 height 18
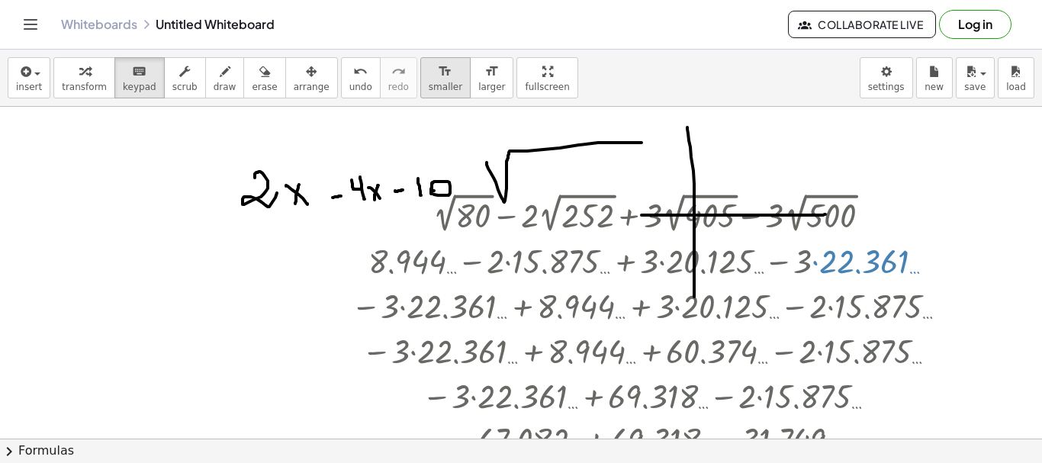
click at [438, 80] on icon "format_size" at bounding box center [445, 72] width 14 height 18
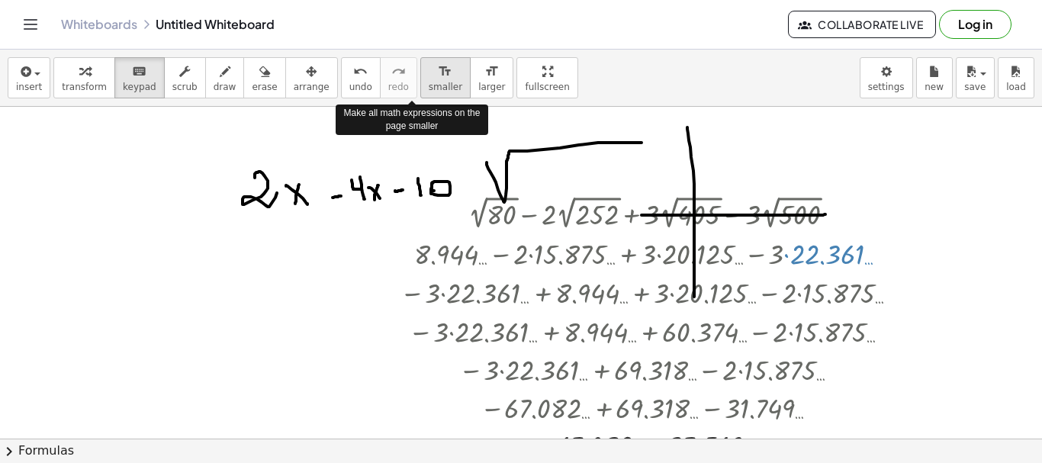
click at [438, 80] on icon "format_size" at bounding box center [445, 72] width 14 height 18
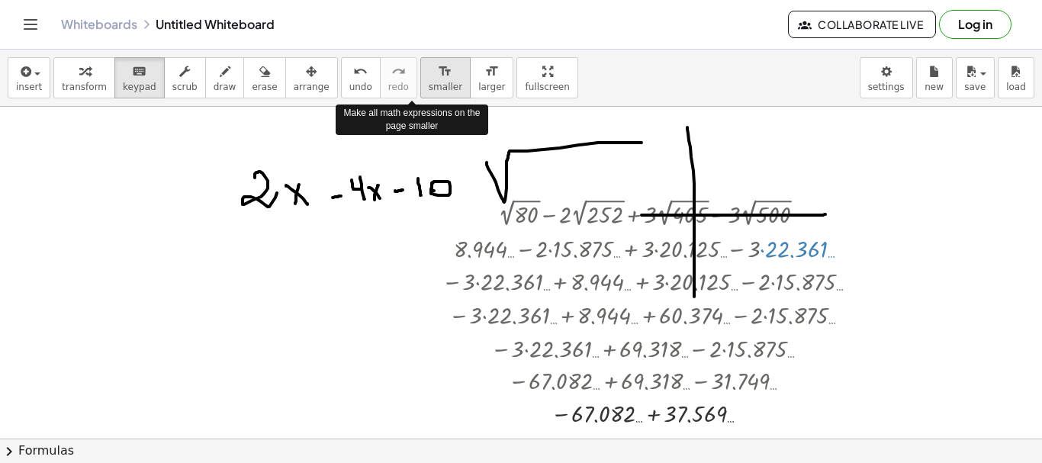
click at [438, 80] on icon "format_size" at bounding box center [445, 72] width 14 height 18
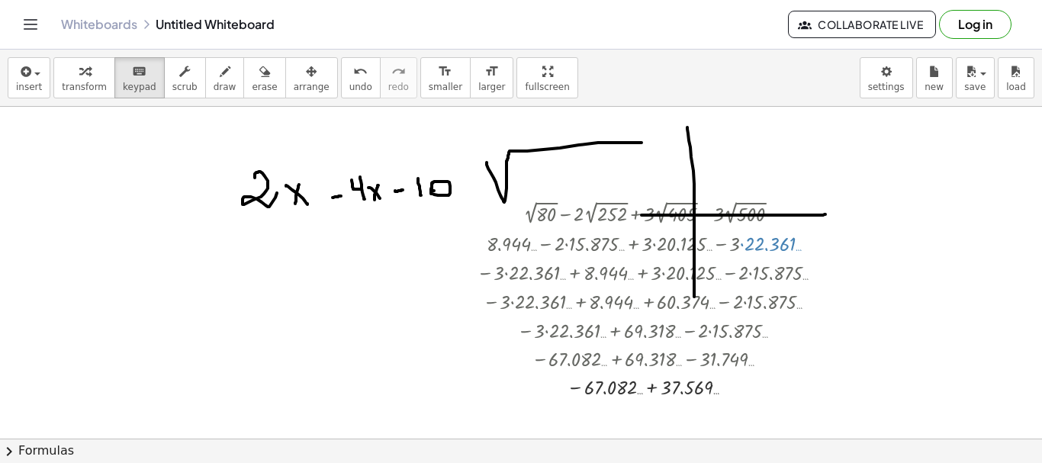
click at [182, 132] on div at bounding box center [521, 439] width 1042 height 664
click at [478, 71] on div "format_size" at bounding box center [491, 71] width 27 height 18
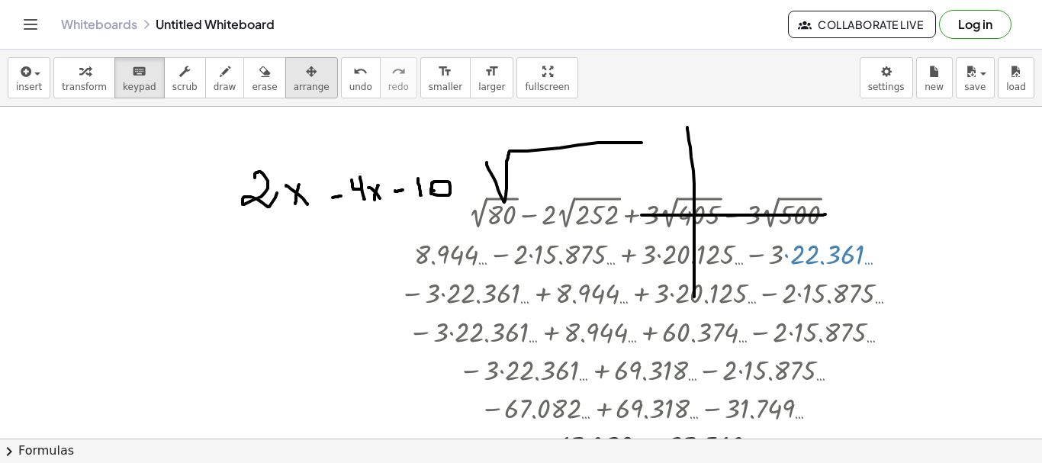
click at [294, 85] on span "arrange" at bounding box center [312, 87] width 36 height 11
drag, startPoint x: 375, startPoint y: 193, endPoint x: 445, endPoint y: 193, distance: 70.2
click at [445, 193] on div "+ 2 √ 80 − · 2 · 2 √ 252 + · 3 · 2 √ 405 − · 3 · 2 √ 500 + 8.944 … − · 2 · 2 √ …" at bounding box center [521, 439] width 1042 height 664
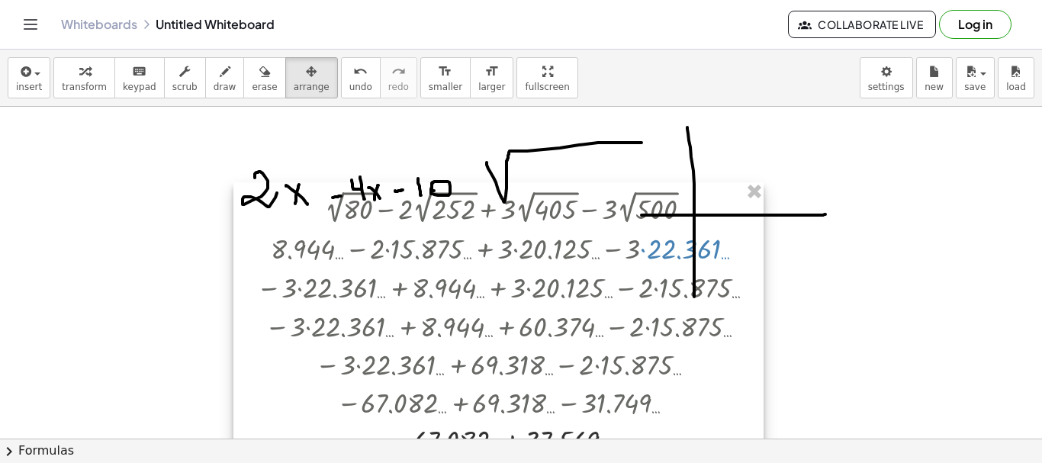
drag, startPoint x: 439, startPoint y: 191, endPoint x: 300, endPoint y: 186, distance: 139.7
click at [300, 186] on div at bounding box center [498, 321] width 530 height 279
click at [149, 178] on div at bounding box center [521, 439] width 1042 height 664
click at [259, 73] on icon "button" at bounding box center [264, 72] width 11 height 18
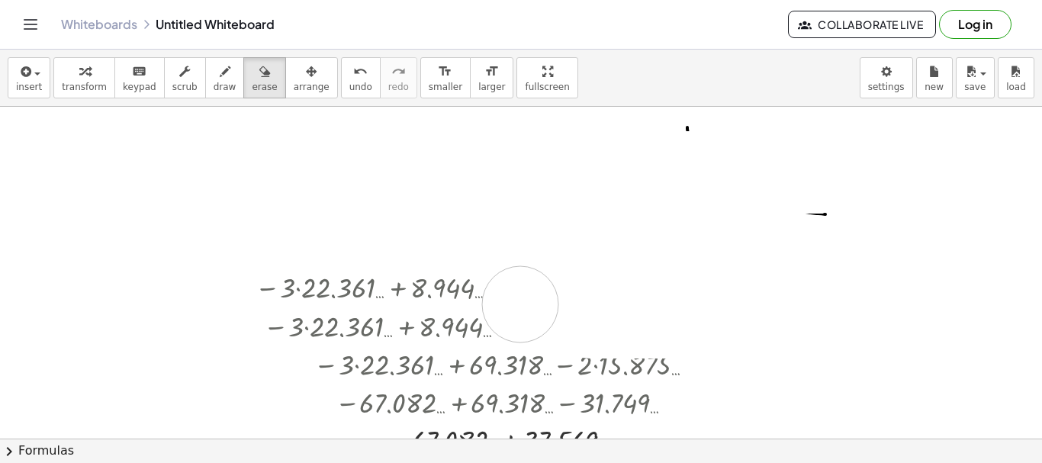
drag, startPoint x: 313, startPoint y: 169, endPoint x: 638, endPoint y: 331, distance: 363.6
click at [625, 336] on div at bounding box center [521, 439] width 1042 height 664
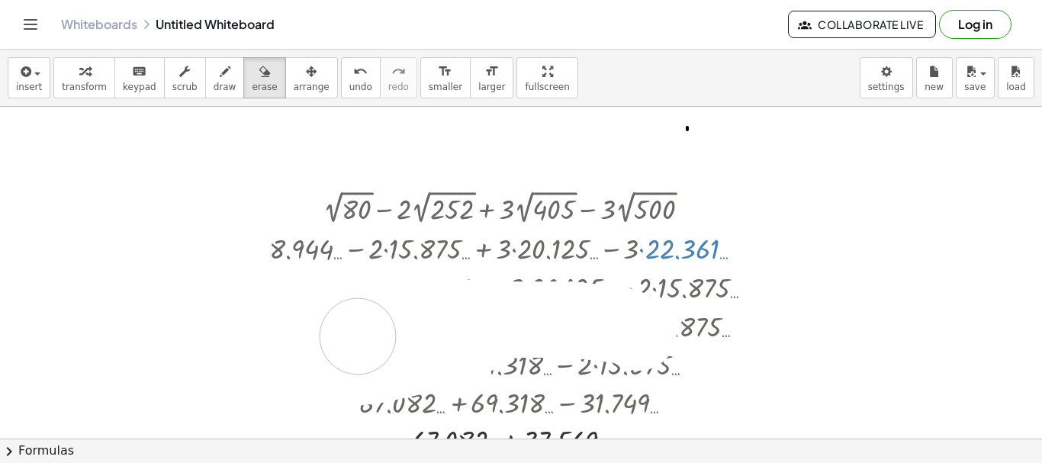
drag, startPoint x: 638, startPoint y: 331, endPoint x: 776, endPoint y: 262, distance: 153.8
click at [776, 262] on div at bounding box center [521, 439] width 1042 height 664
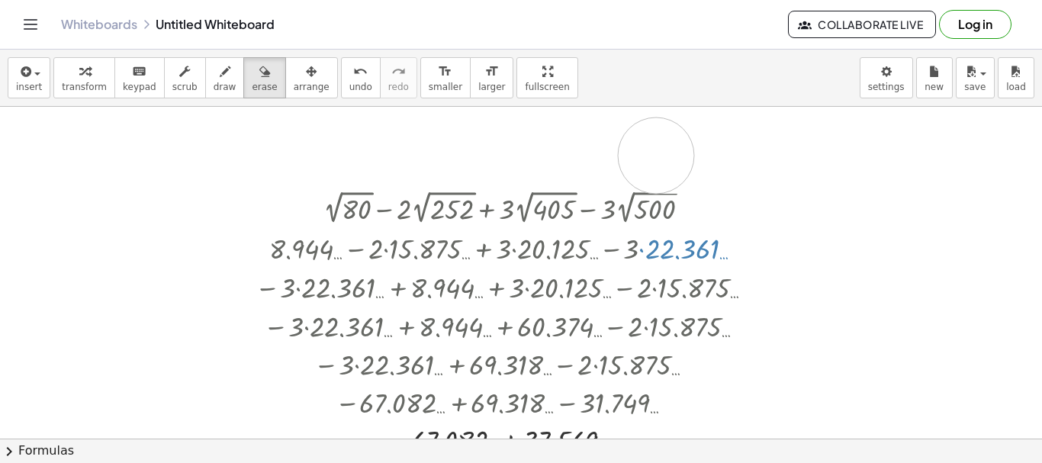
drag, startPoint x: 767, startPoint y: 170, endPoint x: 517, endPoint y: 162, distance: 250.3
click at [517, 162] on div at bounding box center [521, 439] width 1042 height 664
click at [220, 77] on icon "button" at bounding box center [225, 72] width 11 height 18
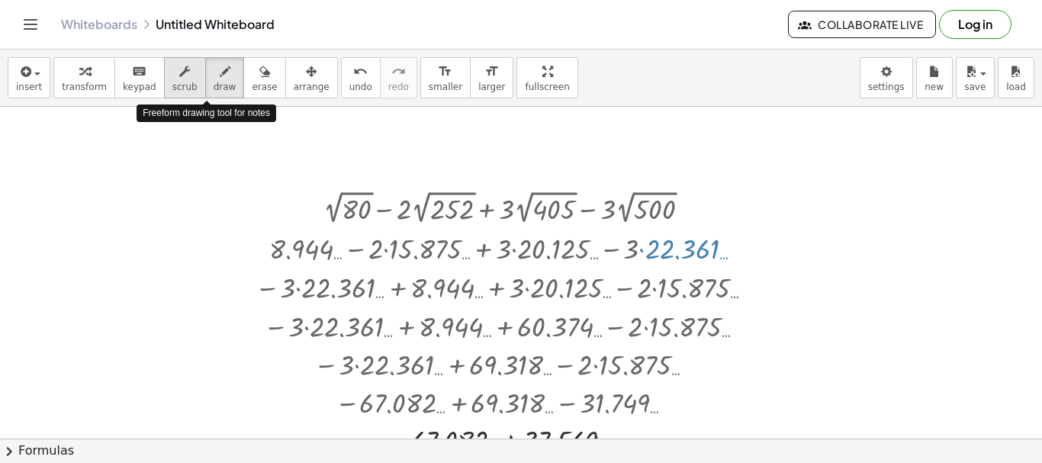
click at [179, 77] on icon "button" at bounding box center [184, 72] width 11 height 18
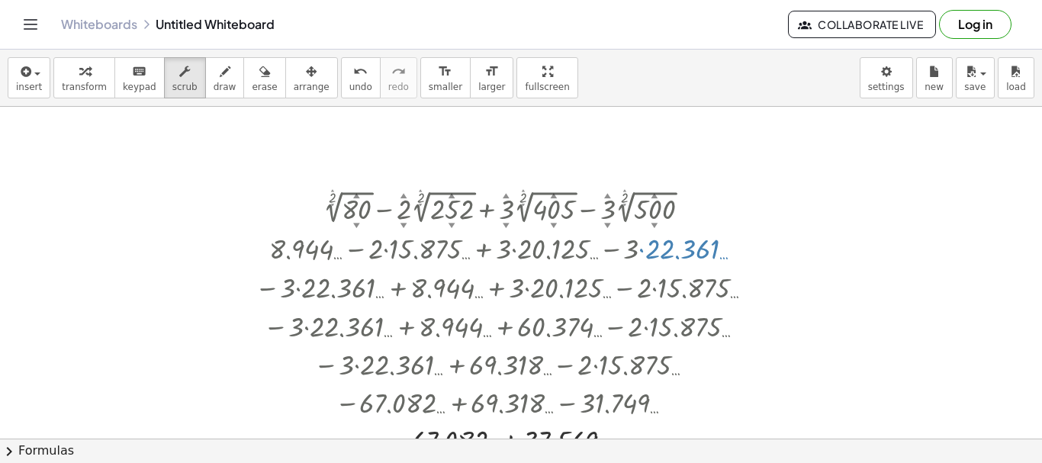
drag, startPoint x: 262, startPoint y: 179, endPoint x: 311, endPoint y: 182, distance: 48.9
click at [266, 179] on div at bounding box center [521, 439] width 1042 height 664
drag, startPoint x: 354, startPoint y: 191, endPoint x: 361, endPoint y: 201, distance: 12.1
click at [359, 199] on div "▲" at bounding box center [356, 195] width 7 height 9
click at [362, 204] on div at bounding box center [508, 206] width 522 height 41
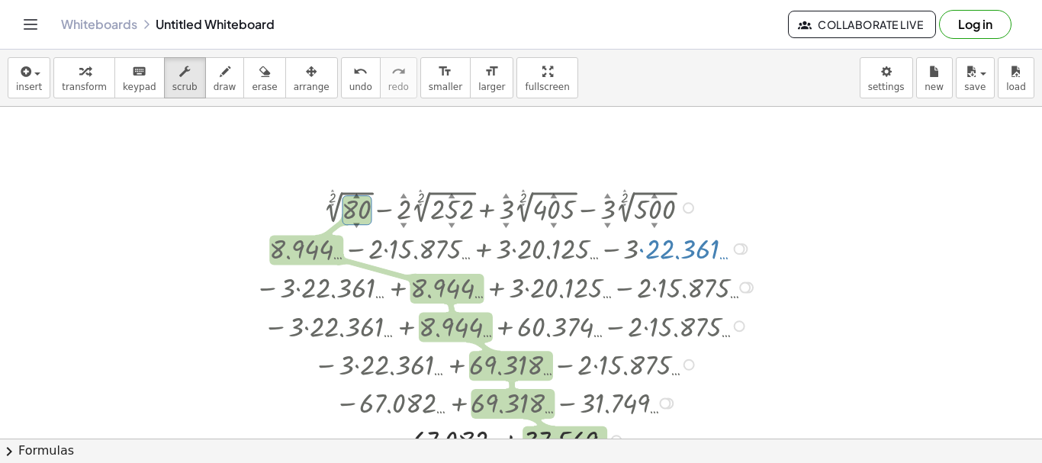
click at [315, 188] on div "+ 2 ▲ ▼ √ 80 ▲ ▼ − · 2 ▲ ▼ · 2 ▲ ▼ √ 252 ▲ ▼ + · 3 ▲ ▼ · 2 ▲ ▼ √ 405 ▲ ▼ − · 3 …" at bounding box center [521, 439] width 1042 height 664
click at [130, 82] on span "keypad" at bounding box center [140, 87] width 34 height 11
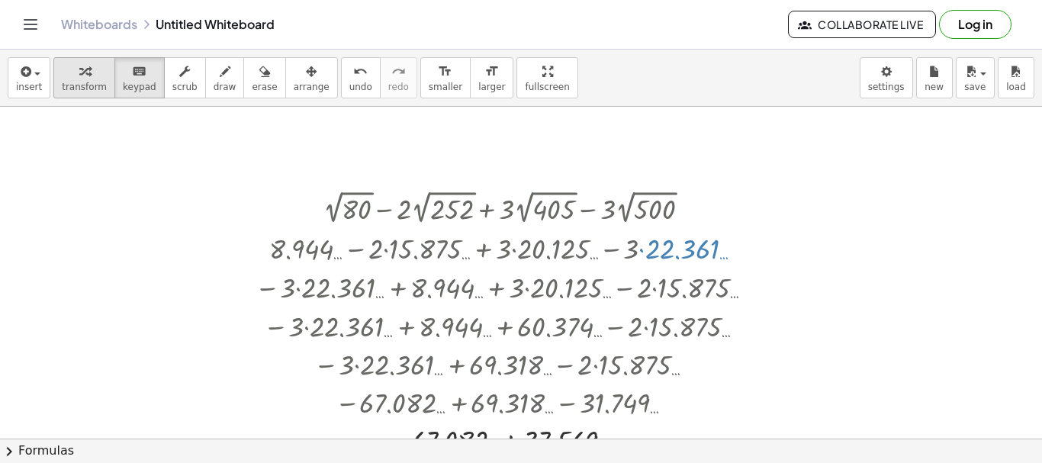
click at [81, 79] on icon "button" at bounding box center [84, 72] width 11 height 18
click at [342, 206] on div at bounding box center [508, 206] width 522 height 41
click at [355, 213] on div at bounding box center [508, 206] width 522 height 41
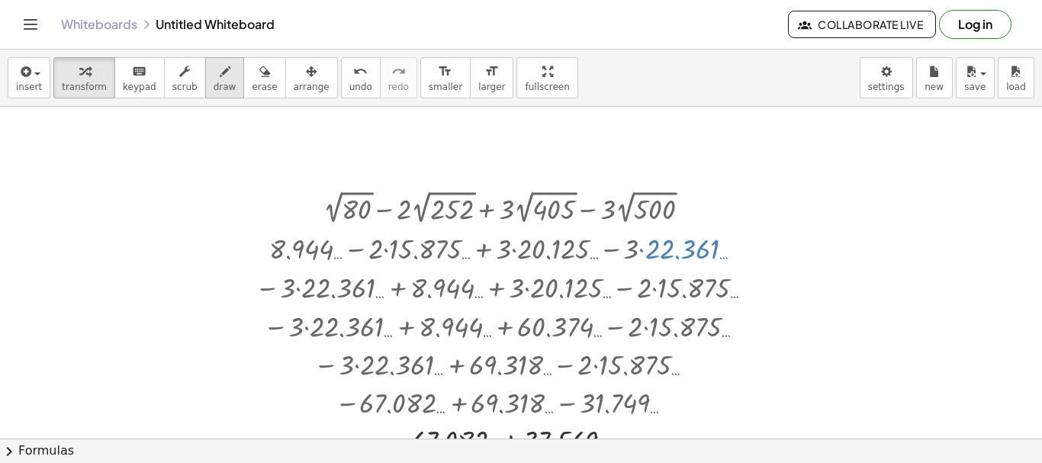
click at [220, 80] on icon "button" at bounding box center [225, 72] width 11 height 18
click at [895, 76] on body "Graspable Math Activities Get Started Activity Bank Assigned Work Classes White…" at bounding box center [521, 231] width 1042 height 463
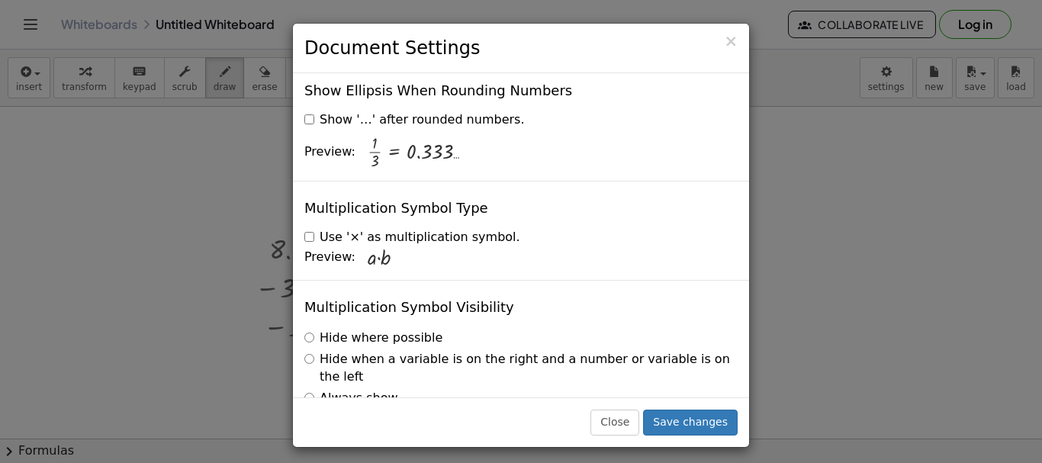
scroll to position [3750, 0]
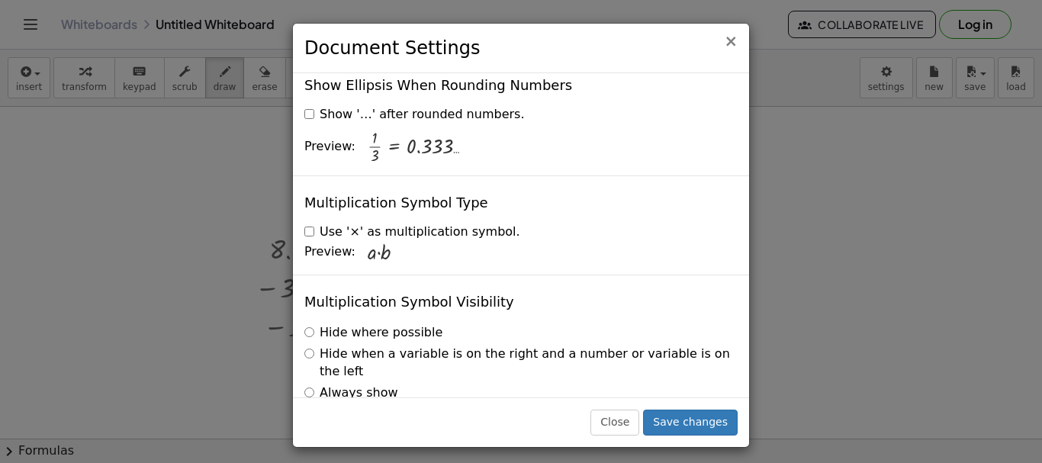
click at [733, 45] on span "×" at bounding box center [731, 41] width 14 height 18
